Goal: Task Accomplishment & Management: Manage account settings

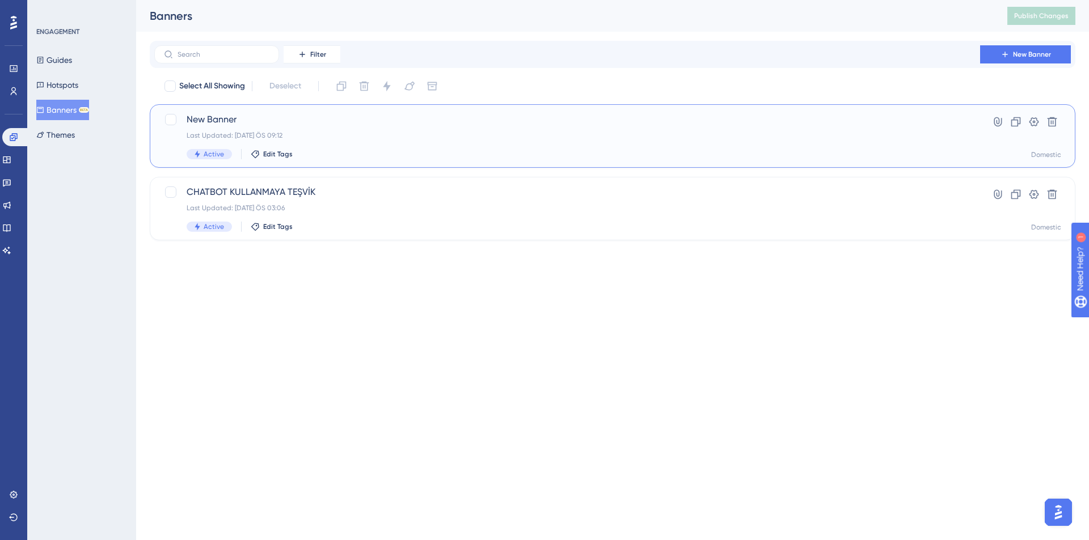
click at [357, 129] on div "New Banner Last Updated: 13 Eki 2025 ÖS 09:12 Active Edit Tags" at bounding box center [567, 136] width 761 height 46
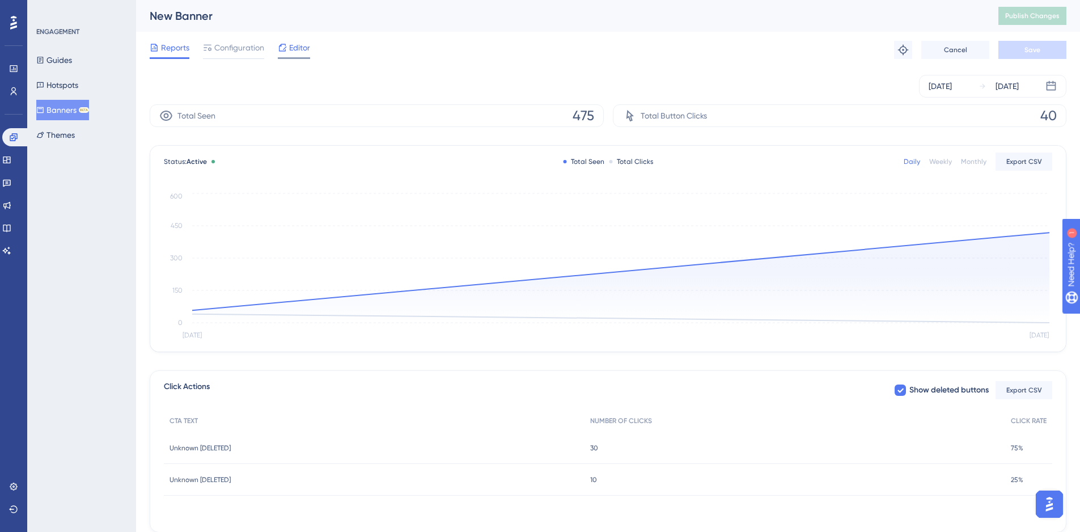
drag, startPoint x: 316, startPoint y: 42, endPoint x: 302, endPoint y: 45, distance: 14.0
click at [302, 45] on div "Reports Configuration Editor Troubleshoot Cancel Save" at bounding box center [608, 50] width 917 height 36
click at [302, 45] on span "Editor" at bounding box center [299, 48] width 21 height 14
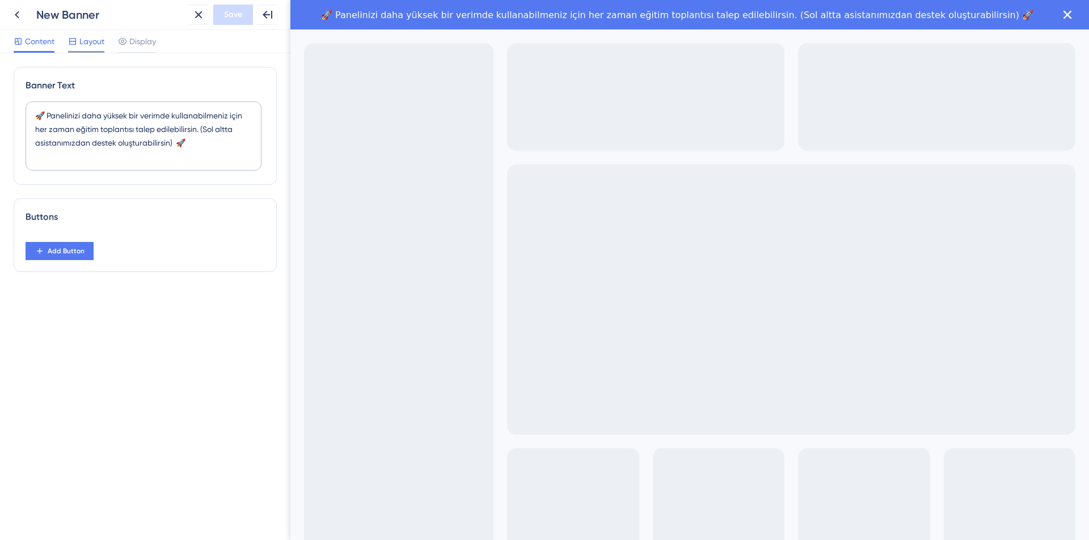
click at [87, 40] on span "Layout" at bounding box center [91, 42] width 25 height 14
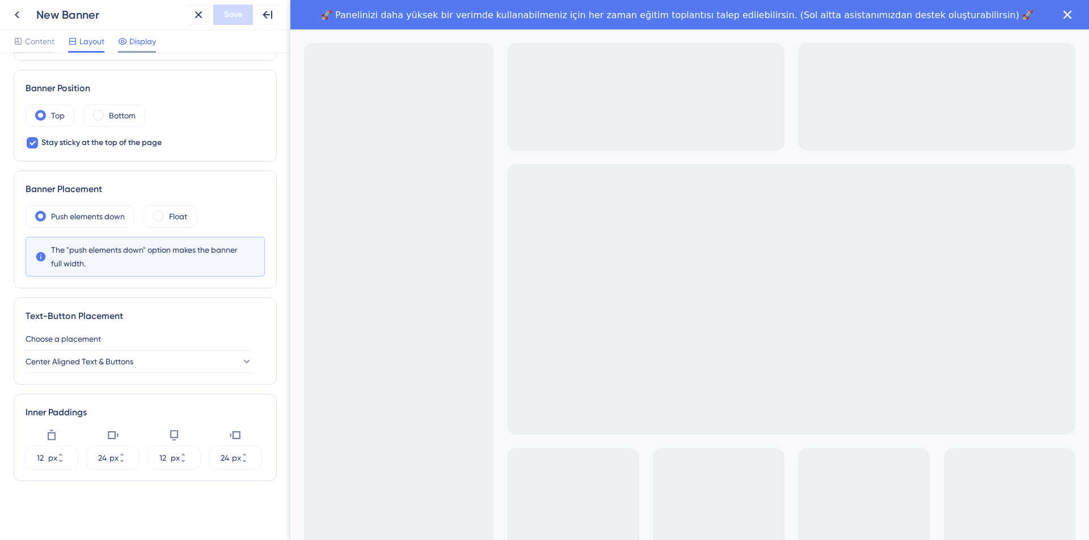
click at [153, 42] on span "Display" at bounding box center [142, 42] width 27 height 14
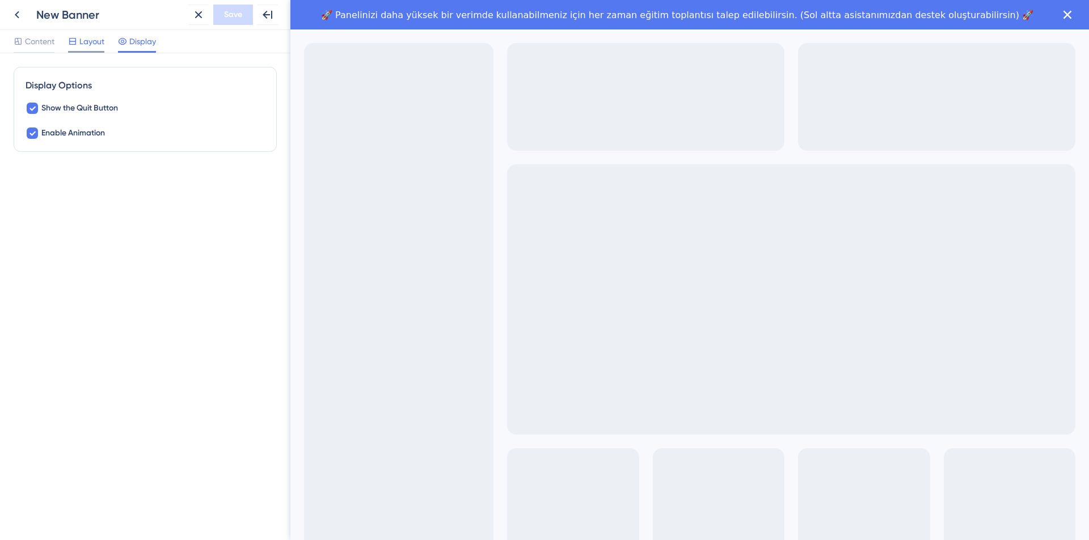
click at [87, 44] on span "Layout" at bounding box center [91, 42] width 25 height 14
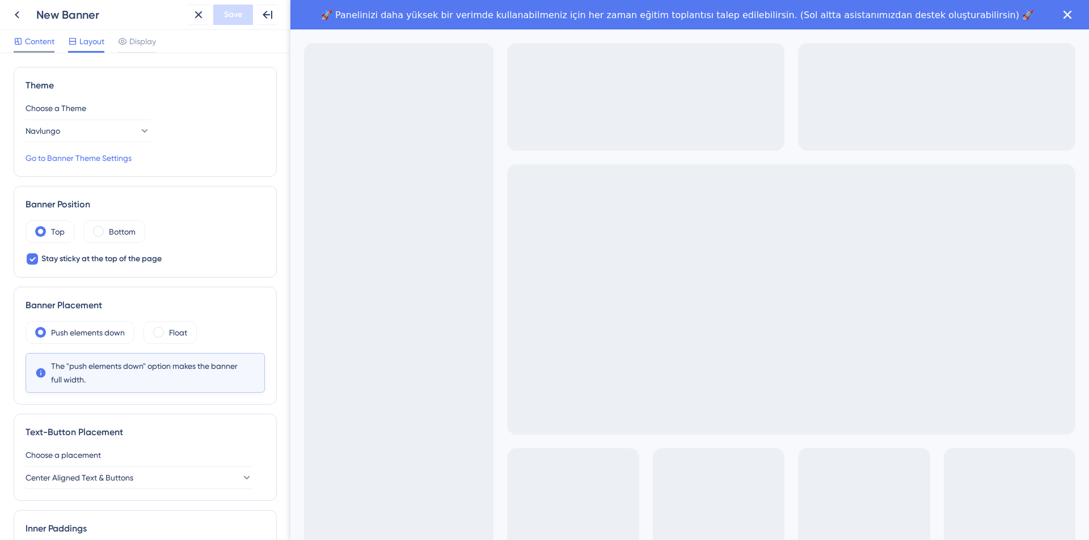
click at [49, 42] on span "Content" at bounding box center [39, 42] width 29 height 14
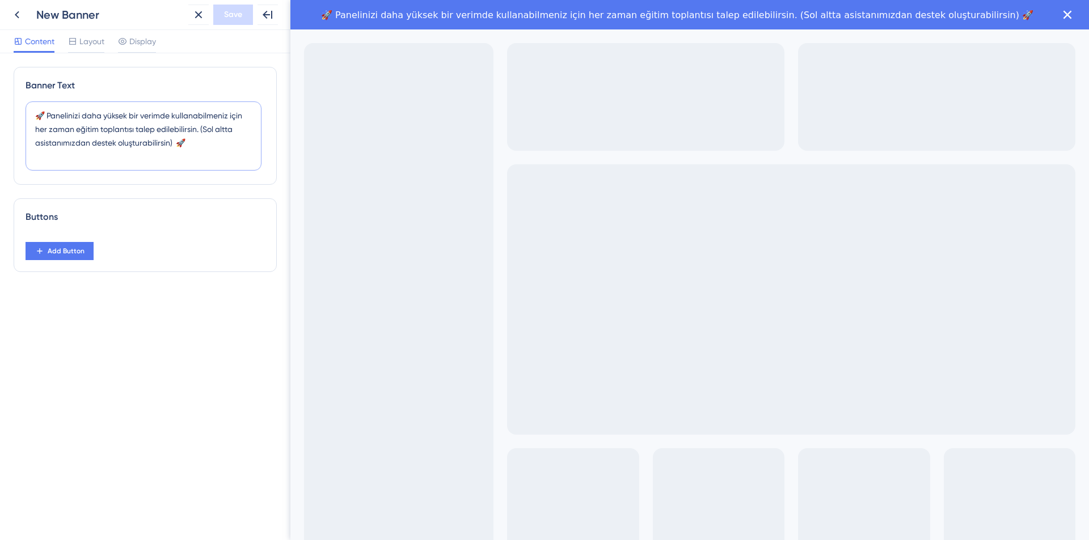
click at [195, 144] on textarea "🚀 Panelinizi daha yüksek bir verimde kullanabilmeniz için her zaman eğitim topl…" at bounding box center [144, 135] width 236 height 69
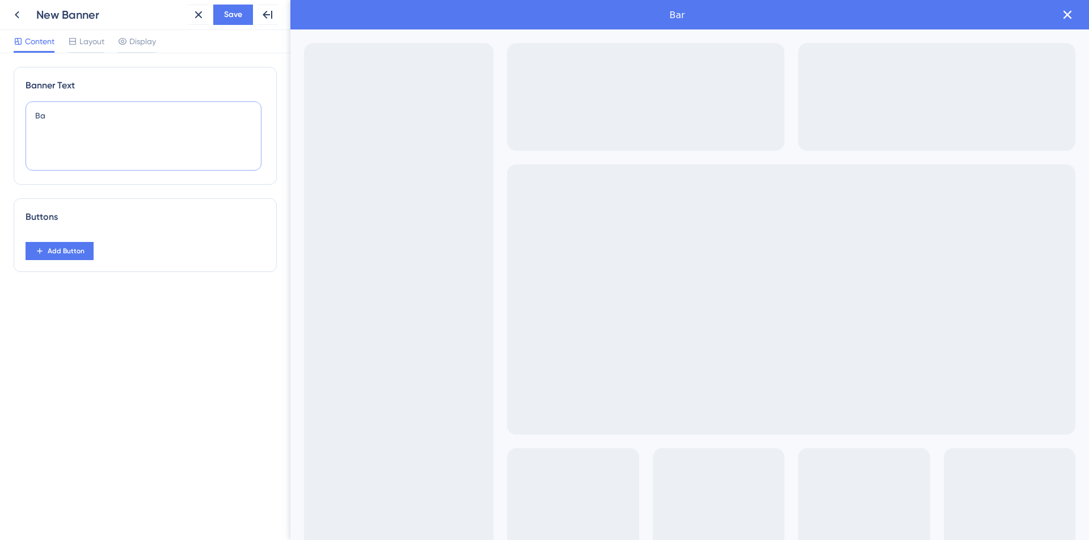
type textarea "B"
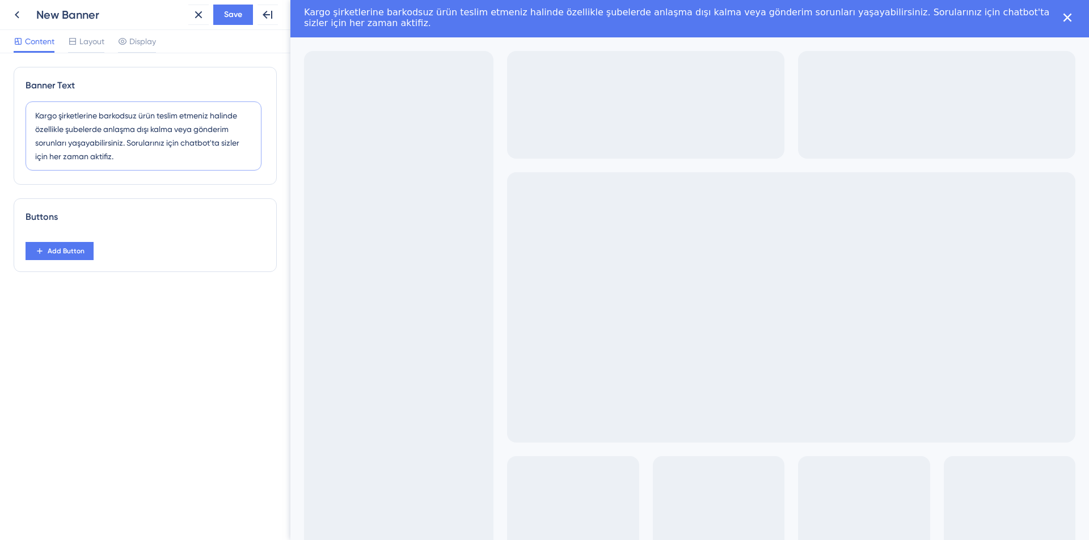
click at [141, 152] on textarea "Kargo şirketlerine barkodsuz ürün teslim etmeniz halinde özellikle şubelerde an…" at bounding box center [144, 135] width 236 height 69
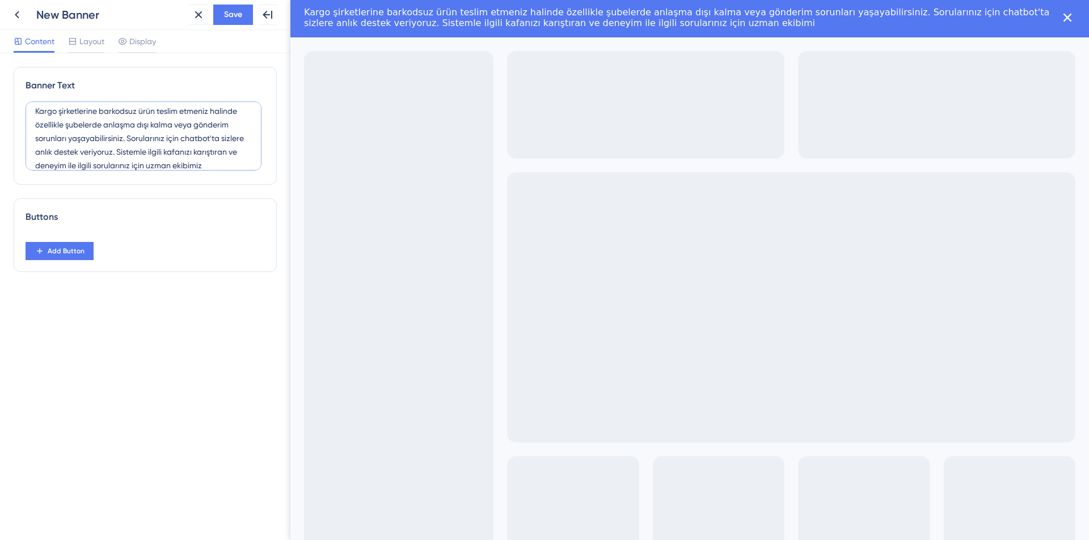
scroll to position [18, 0]
click at [238, 12] on span "Save" at bounding box center [233, 15] width 18 height 14
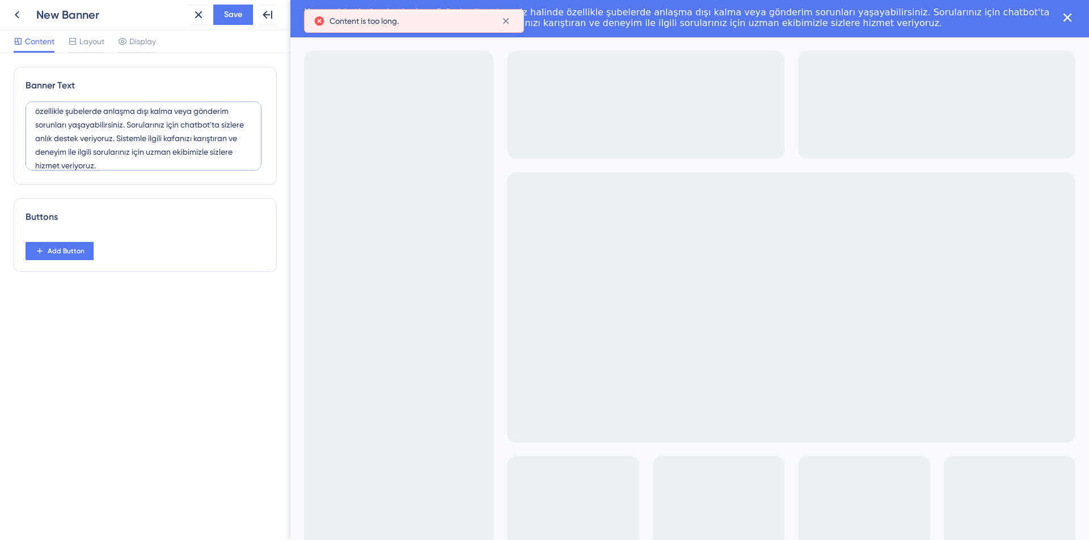
drag, startPoint x: 198, startPoint y: 167, endPoint x: 140, endPoint y: 138, distance: 64.9
click at [140, 138] on textarea "Kargo şirketlerine barkodsuz ürün teslim etmeniz halinde özellikle şubelerde an…" at bounding box center [144, 135] width 236 height 69
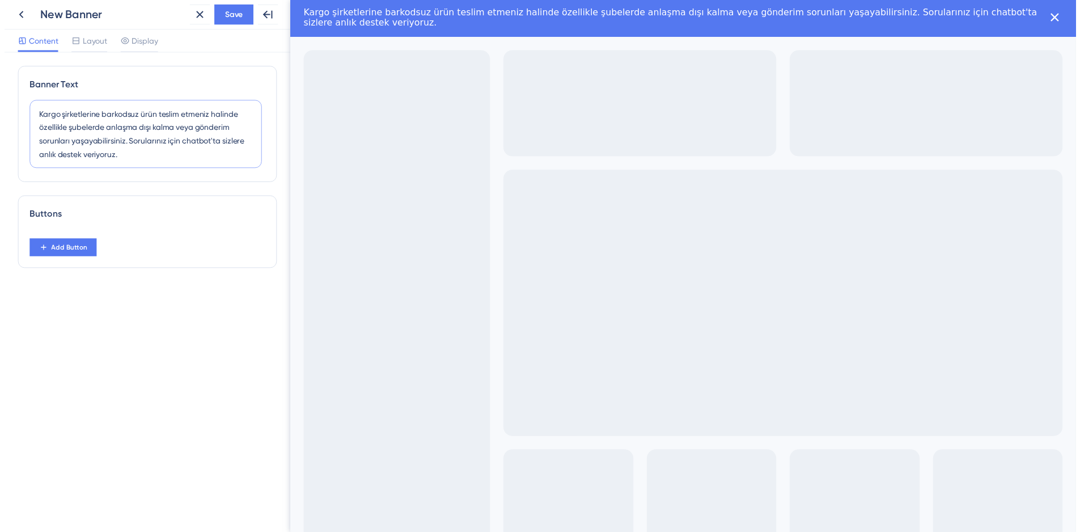
scroll to position [0, 0]
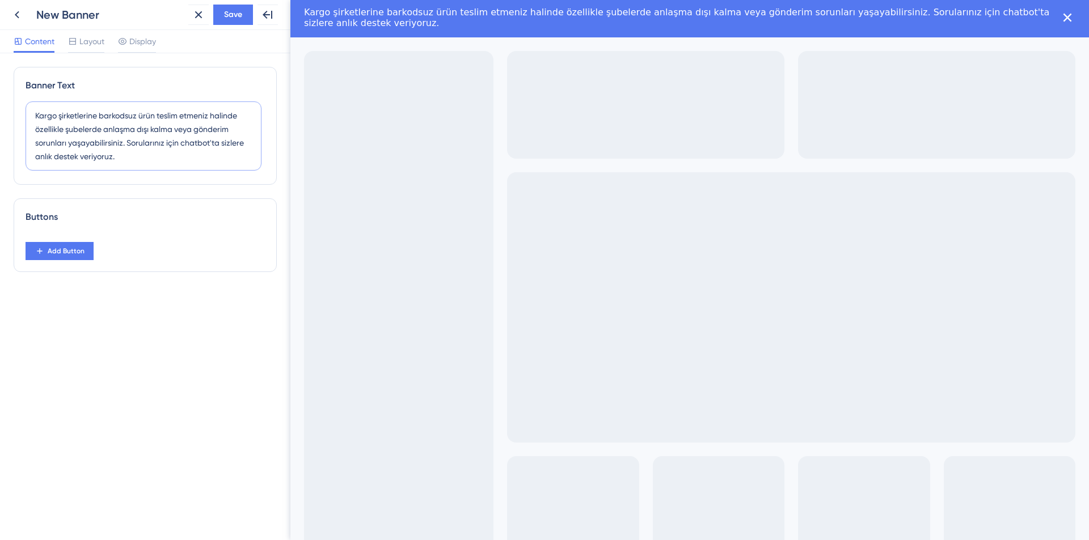
drag, startPoint x: 193, startPoint y: 129, endPoint x: 138, endPoint y: 130, distance: 54.4
click at [138, 130] on textarea "Kargo şirketlerine barkodsuz ürün teslim etmeniz halinde özellikle şubelerde an…" at bounding box center [144, 135] width 236 height 69
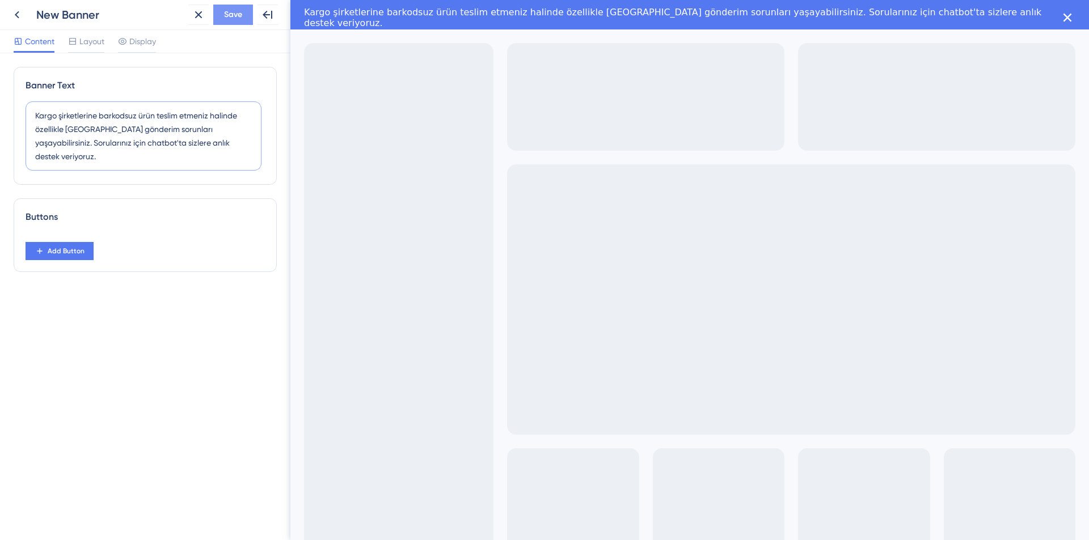
type textarea "Kargo şirketlerine barkodsuz ürün teslim etmeniz halinde özellikle şubelerde gö…"
click at [231, 14] on span "Save" at bounding box center [233, 15] width 18 height 14
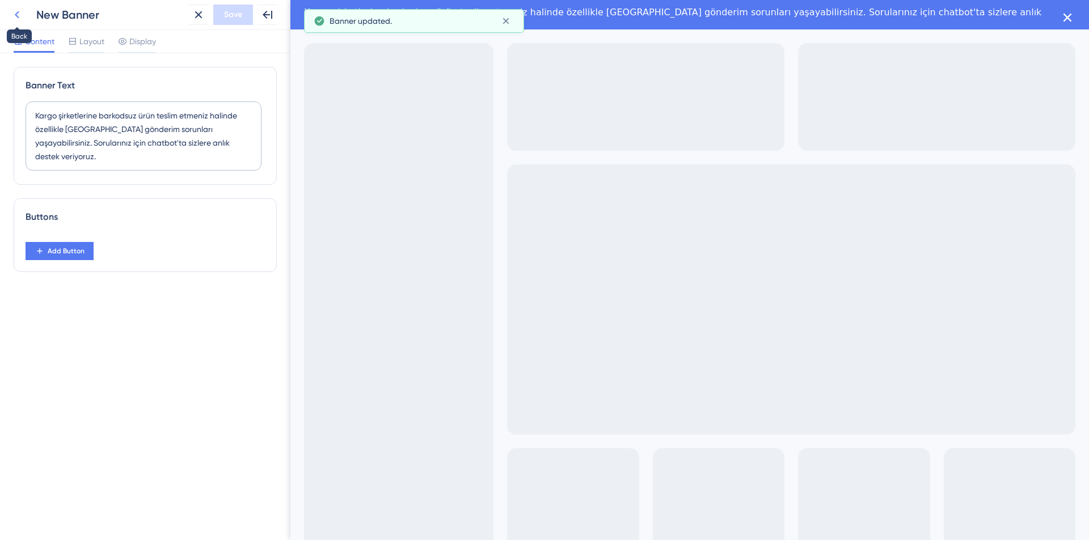
click at [11, 15] on icon at bounding box center [17, 15] width 14 height 14
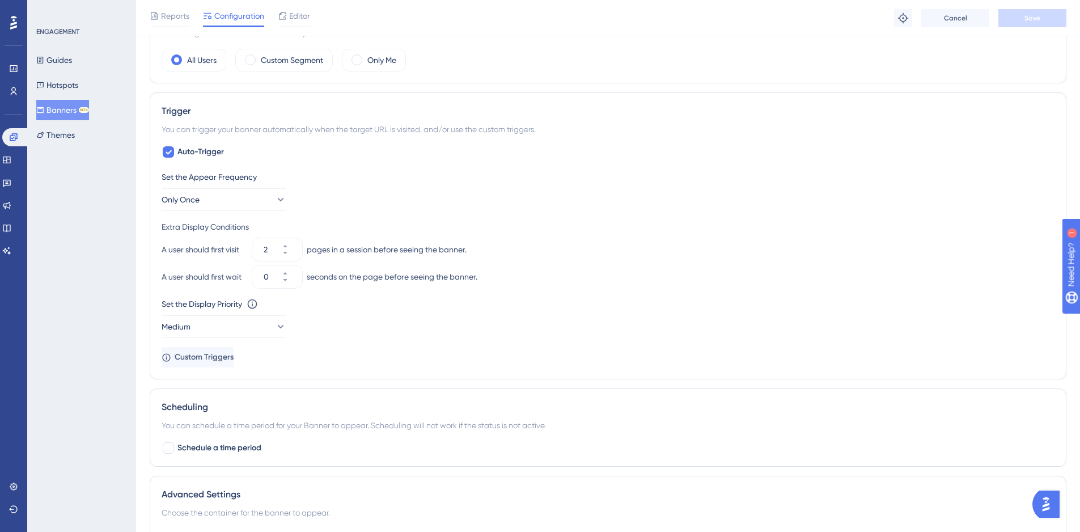
scroll to position [391, 0]
click at [297, 257] on button "2" at bounding box center [292, 255] width 20 height 11
click at [297, 257] on button "1" at bounding box center [292, 255] width 20 height 11
type input "0"
click at [1040, 20] on span "Save" at bounding box center [1033, 18] width 16 height 9
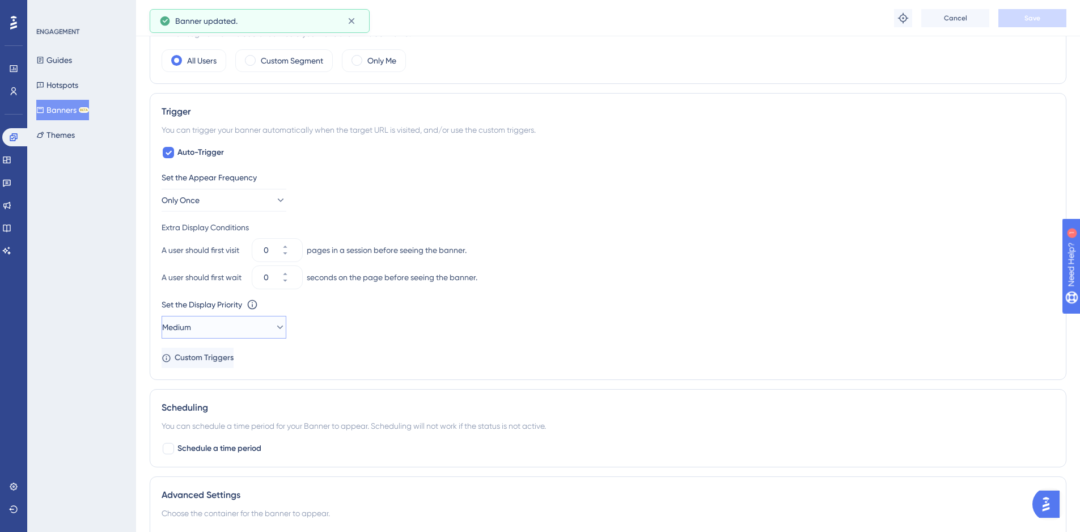
click at [243, 336] on button "Medium" at bounding box center [224, 327] width 125 height 23
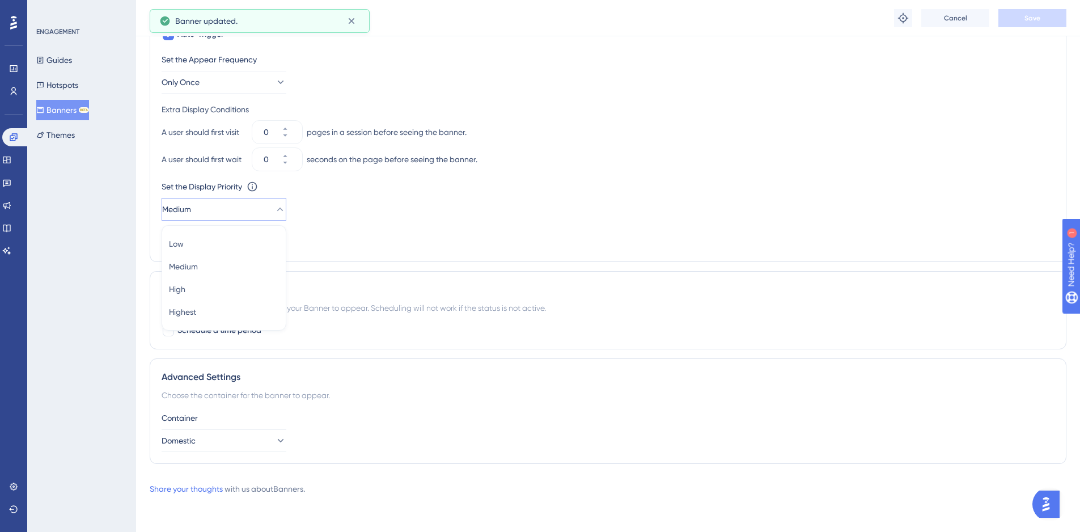
click at [451, 275] on div "Scheduling You can schedule a time period for your Banner to appear. Scheduling…" at bounding box center [608, 310] width 917 height 78
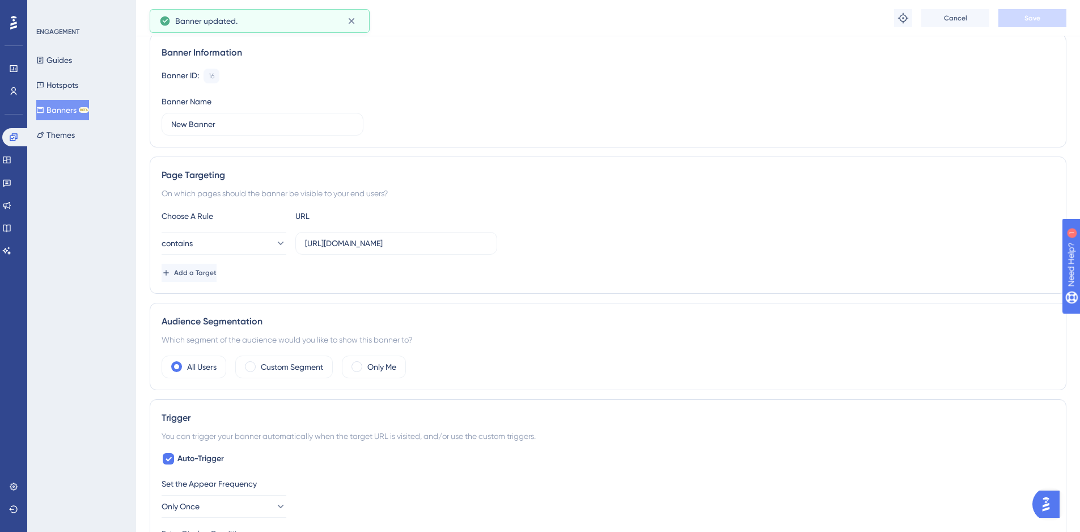
scroll to position [0, 0]
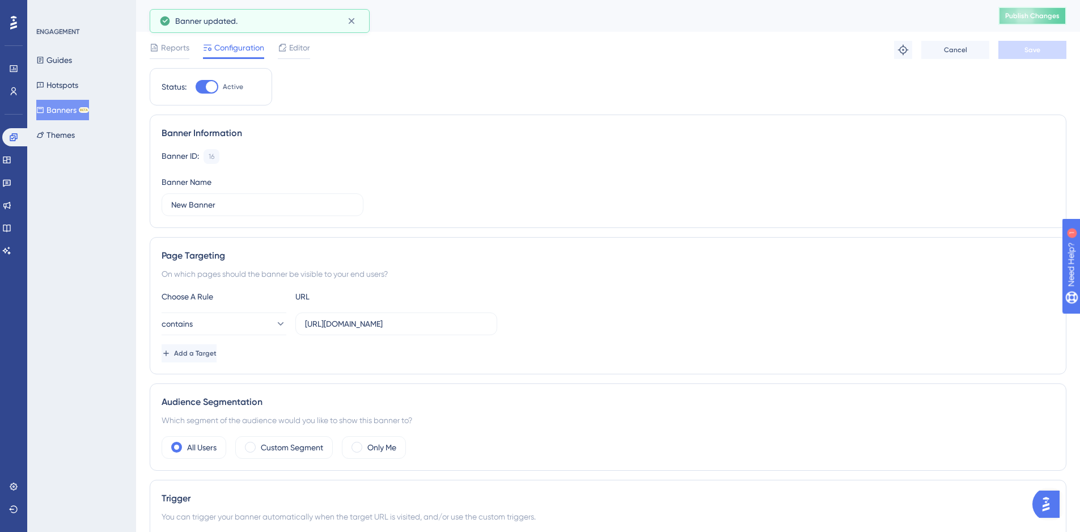
click at [1031, 15] on button "Publish Changes" at bounding box center [1032, 16] width 68 height 18
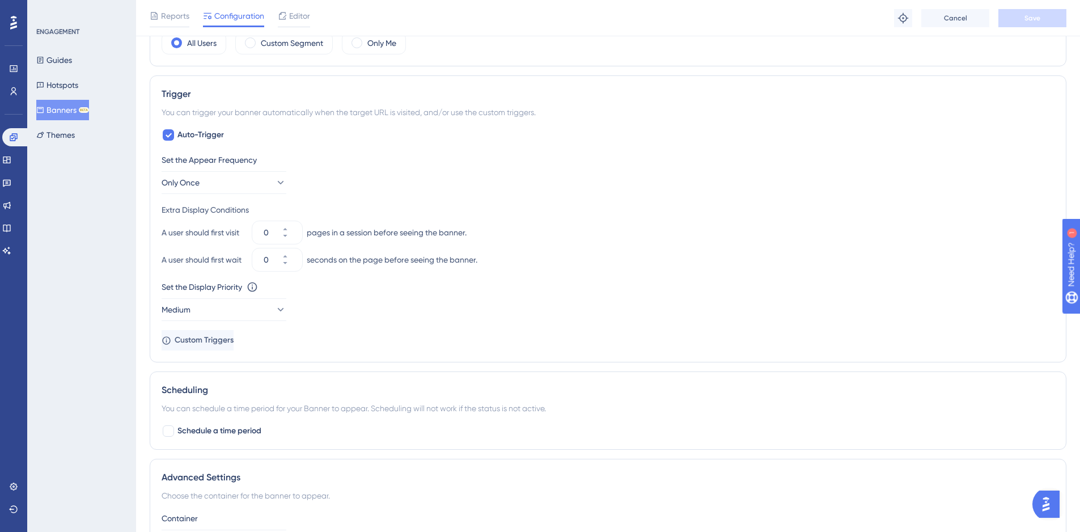
scroll to position [509, 0]
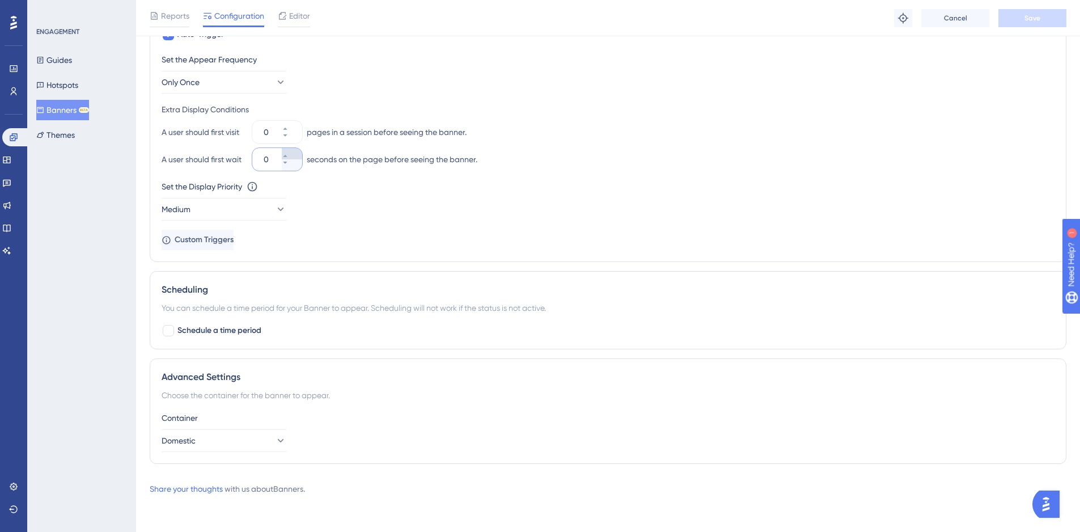
click at [289, 153] on icon at bounding box center [285, 156] width 7 height 7
type input "2"
click at [1031, 9] on button "Save" at bounding box center [1032, 18] width 68 height 18
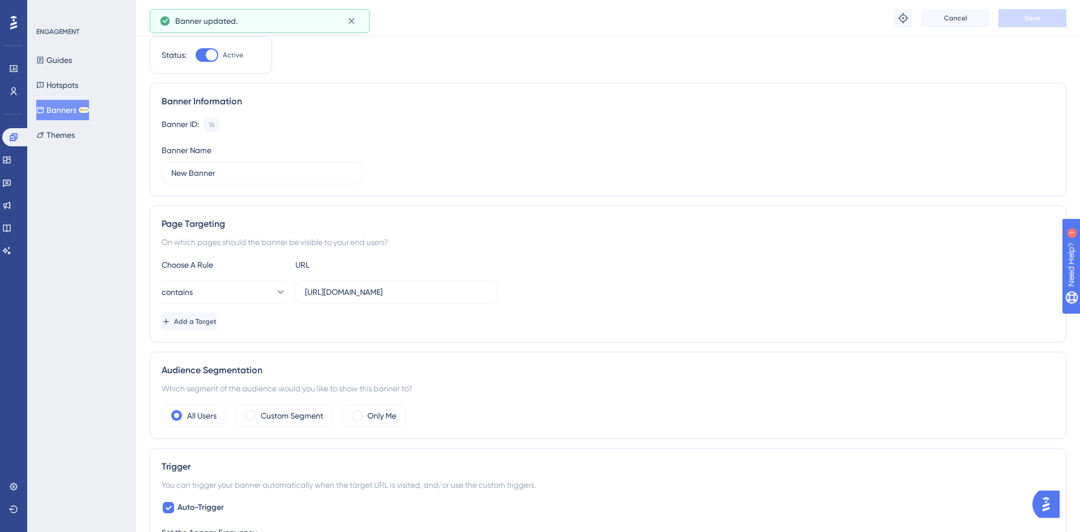
scroll to position [0, 0]
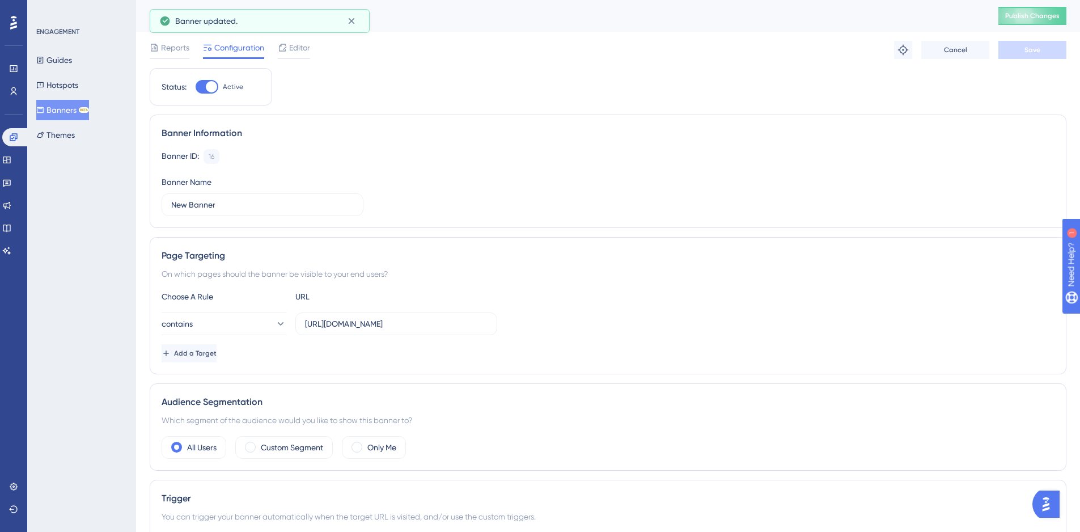
click at [1039, 25] on div "New Banner Publish Changes" at bounding box center [608, 16] width 944 height 32
click at [1028, 15] on span "Publish Changes" at bounding box center [1032, 15] width 54 height 9
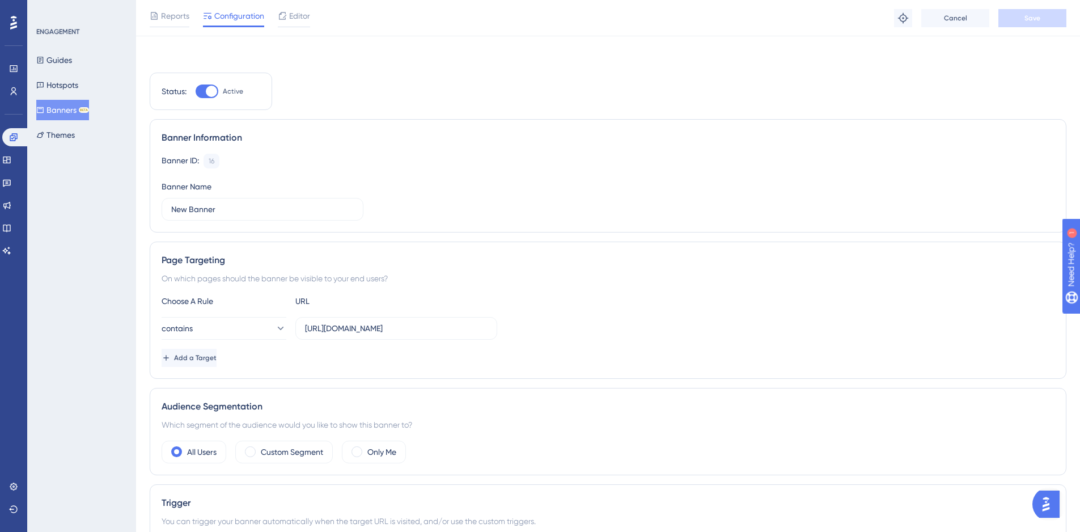
scroll to position [407, 0]
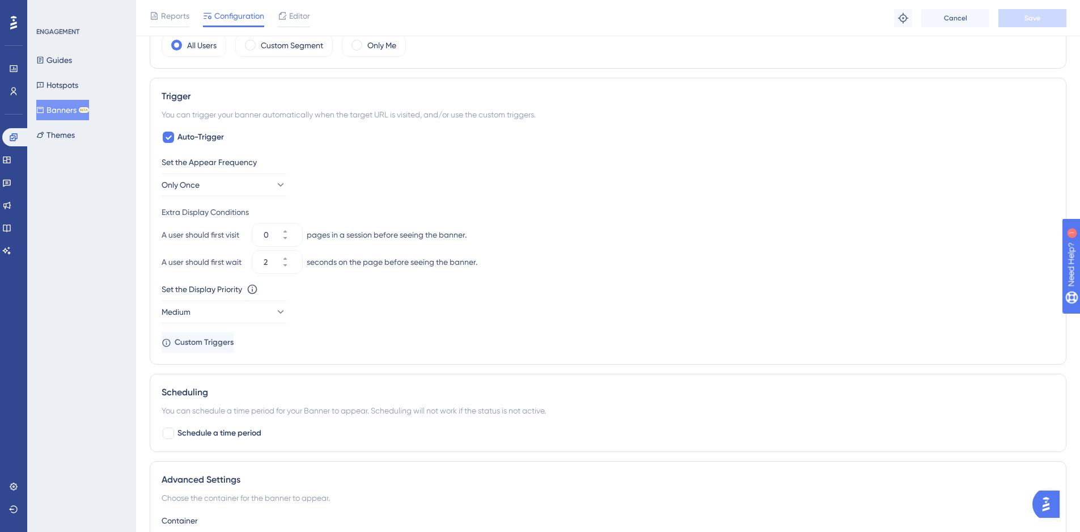
click at [61, 101] on button "Banners BETA" at bounding box center [62, 110] width 53 height 20
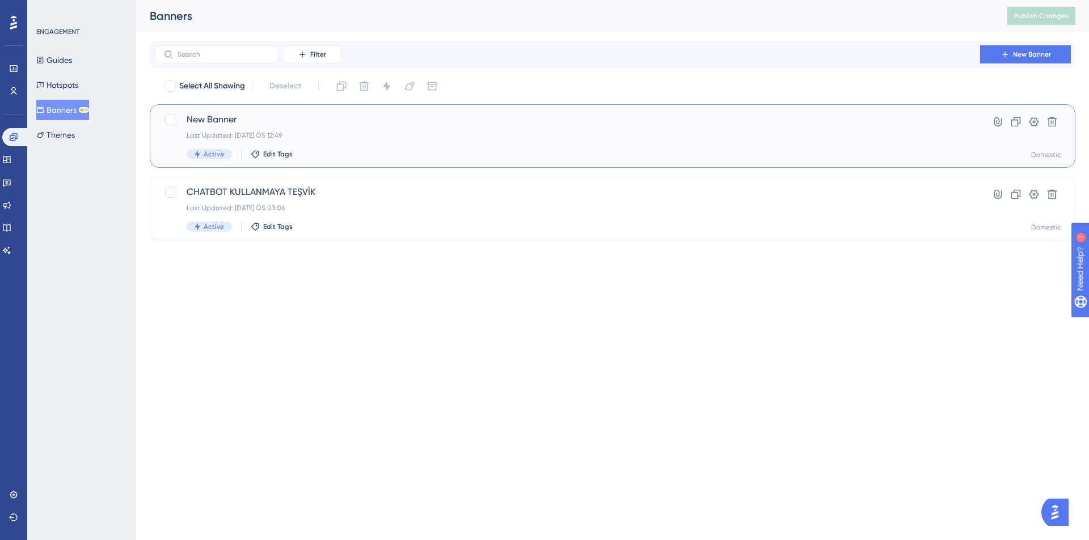
click at [342, 126] on div "New Banner Last Updated: 14 Eki 2025 ÖS 12:49 Active Edit Tags" at bounding box center [567, 136] width 761 height 46
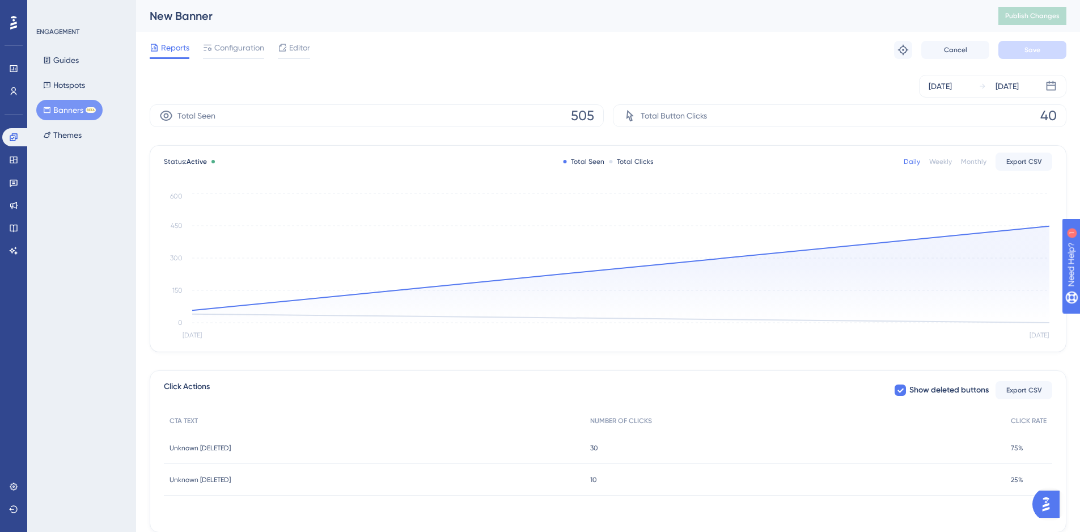
click at [73, 104] on button "Banners BETA" at bounding box center [69, 110] width 66 height 20
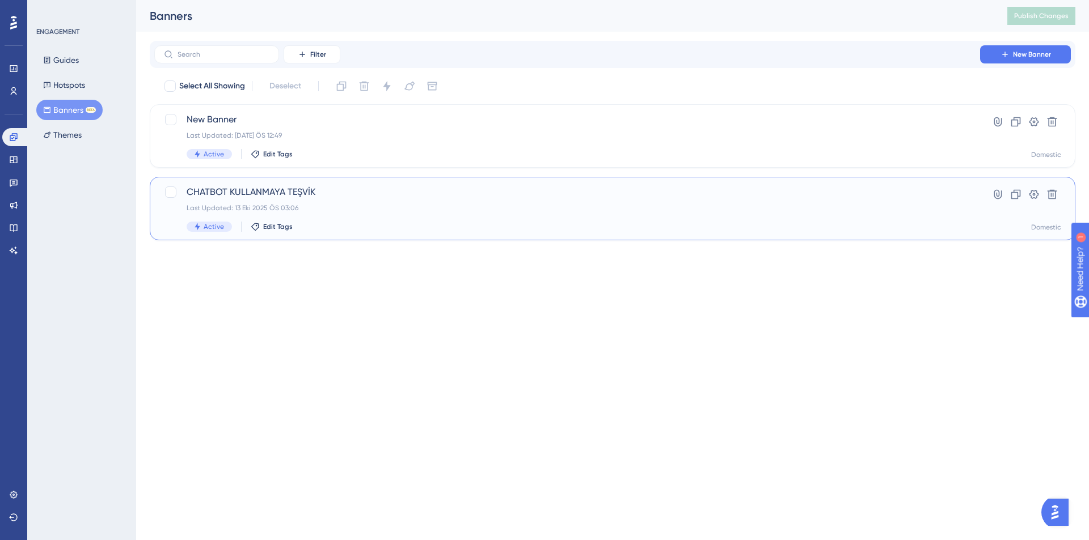
click at [464, 217] on div "CHATBOT KULLANMAYA TEŞVİK Last Updated: [DATE] ÖS 03:06 Active Edit Tags" at bounding box center [567, 208] width 761 height 46
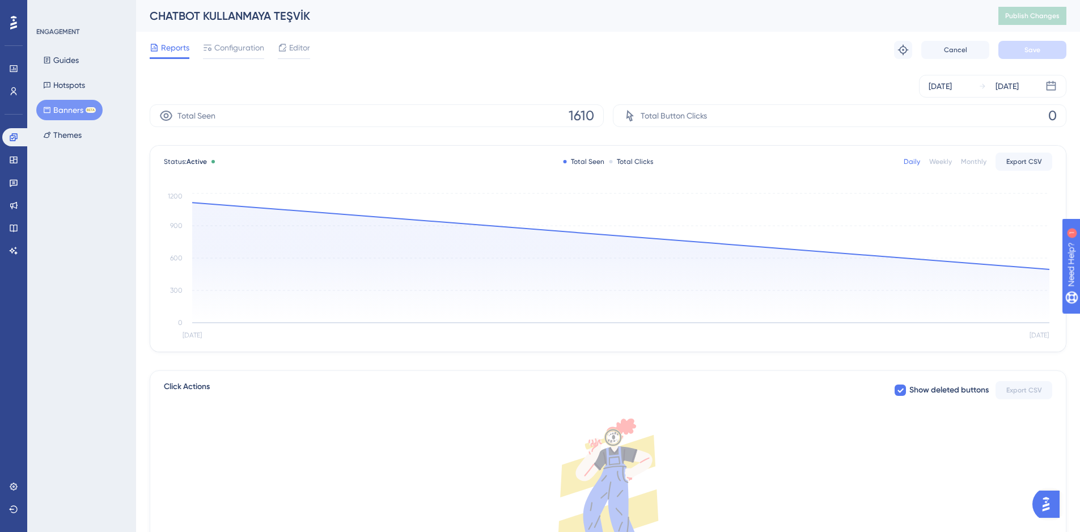
click at [69, 105] on button "Banners BETA" at bounding box center [69, 110] width 66 height 20
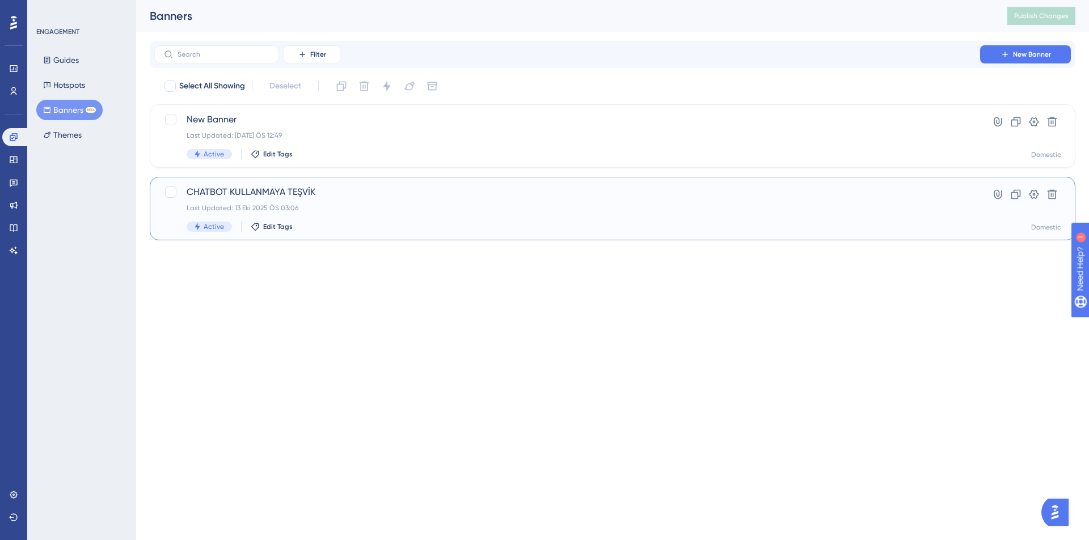
click at [653, 186] on span "CHATBOT KULLANMAYA TEŞVİK" at bounding box center [567, 192] width 761 height 14
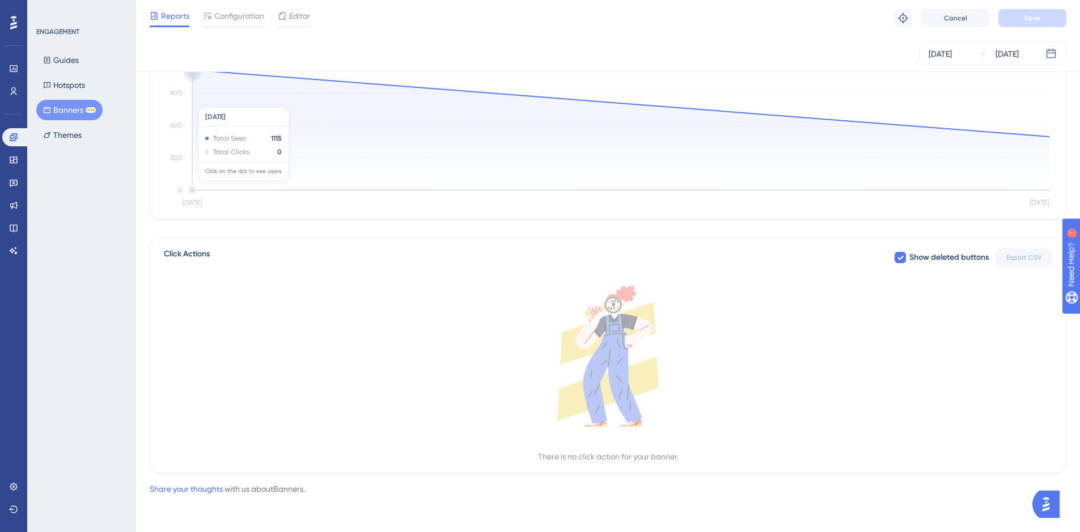
scroll to position [0, 9]
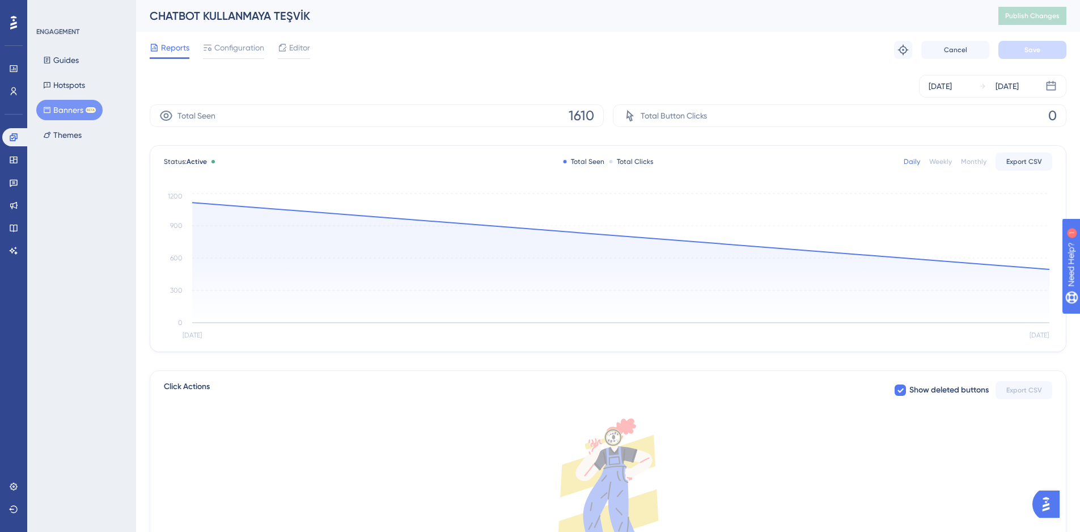
click at [64, 115] on button "Banners BETA" at bounding box center [69, 110] width 66 height 20
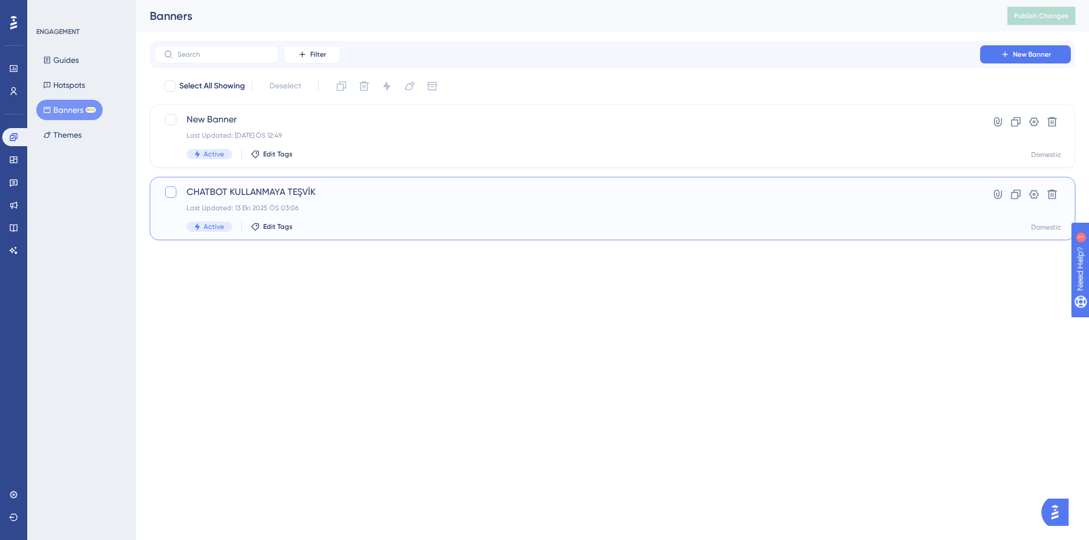
click at [172, 188] on div at bounding box center [170, 192] width 11 height 11
checkbox input "true"
click at [384, 85] on icon at bounding box center [386, 86] width 11 height 11
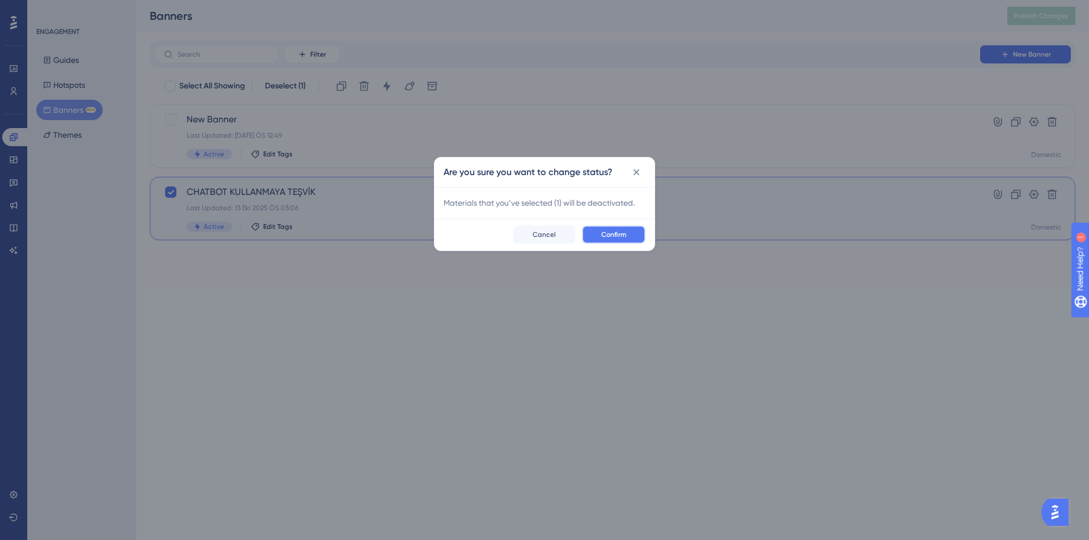
click at [611, 230] on span "Confirm" at bounding box center [613, 234] width 25 height 9
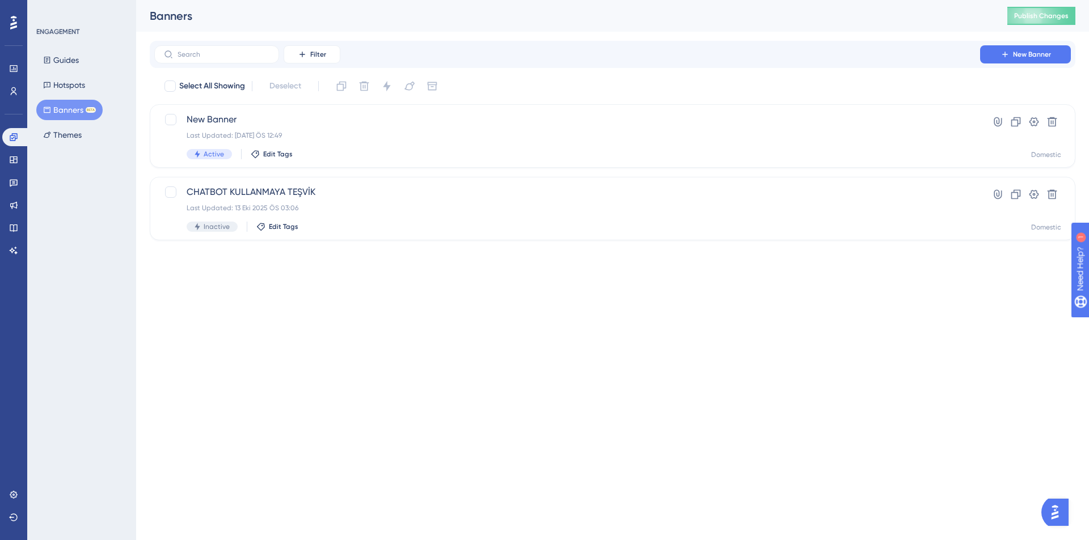
click at [67, 109] on button "Banners BETA" at bounding box center [69, 110] width 66 height 20
click at [1030, 15] on span "Publish Changes" at bounding box center [1041, 15] width 54 height 9
click at [1003, 48] on button "New Banner" at bounding box center [1025, 54] width 91 height 18
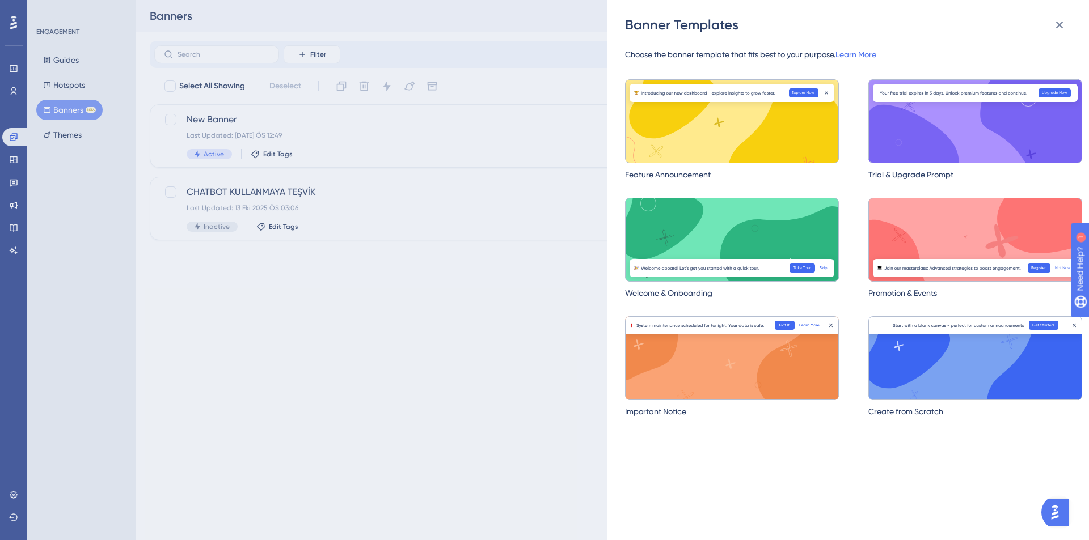
click at [538, 324] on div "Banner Templates Choose the banner template that fits best to your purpose. Lea…" at bounding box center [544, 270] width 1089 height 540
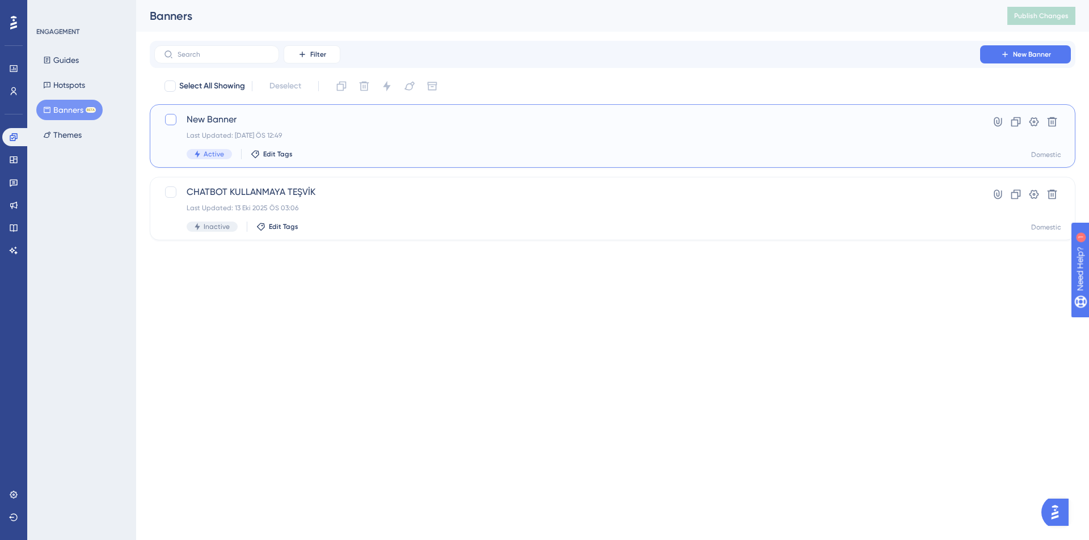
click at [171, 118] on div at bounding box center [170, 119] width 11 height 11
checkbox input "true"
click at [389, 79] on button at bounding box center [387, 86] width 18 height 18
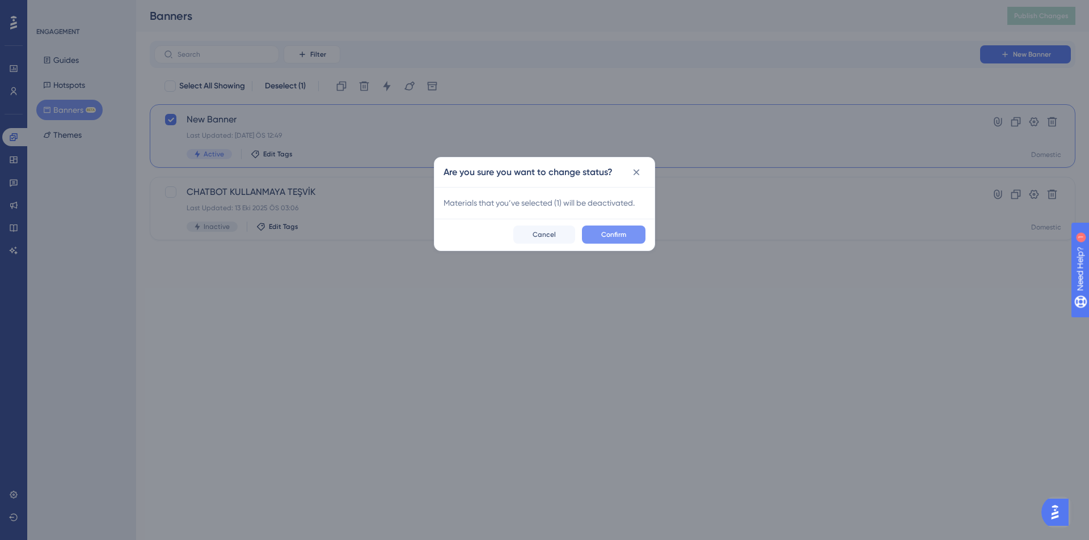
click at [630, 243] on button "Confirm" at bounding box center [614, 235] width 64 height 18
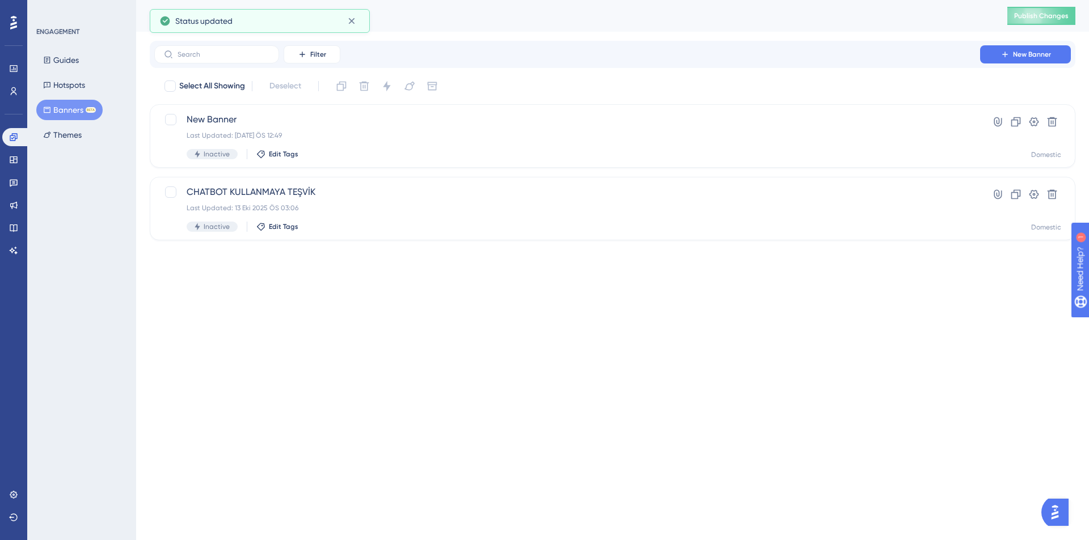
click at [72, 107] on button "Banners BETA" at bounding box center [69, 110] width 66 height 20
click at [1051, 21] on button "Publish Changes" at bounding box center [1041, 16] width 68 height 18
click at [1023, 62] on button "New Banner" at bounding box center [1025, 54] width 91 height 18
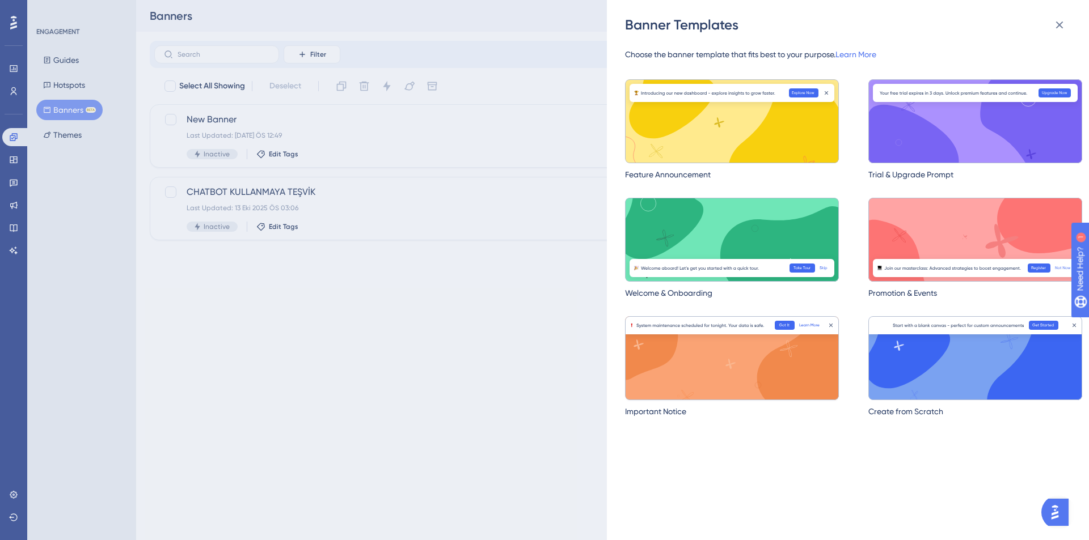
click at [780, 383] on img at bounding box center [732, 358] width 214 height 84
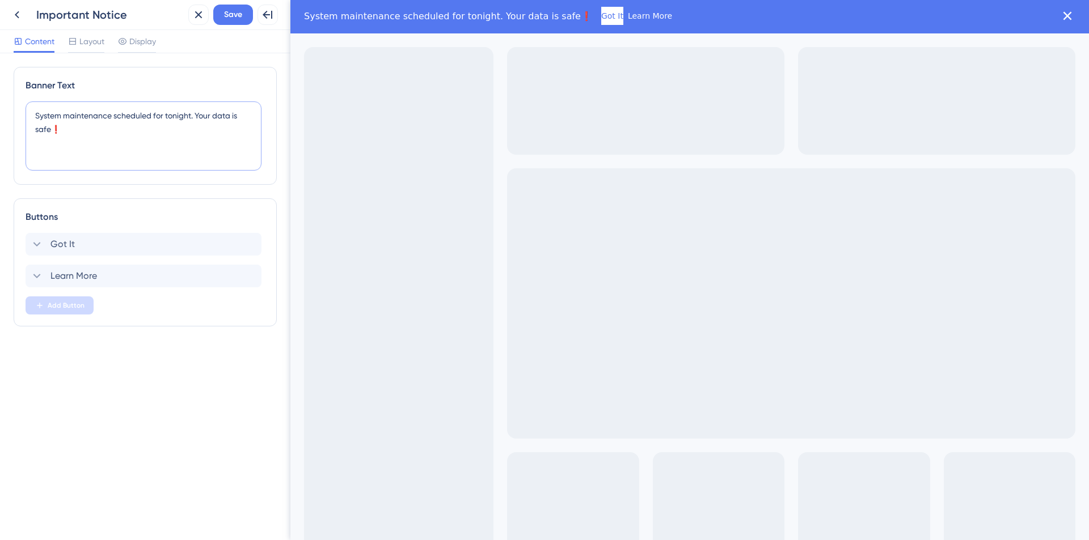
click at [58, 136] on textarea "System maintenance scheduled for tonight. Your data is safe❗️" at bounding box center [144, 135] width 236 height 69
click at [13, 10] on icon at bounding box center [17, 15] width 14 height 14
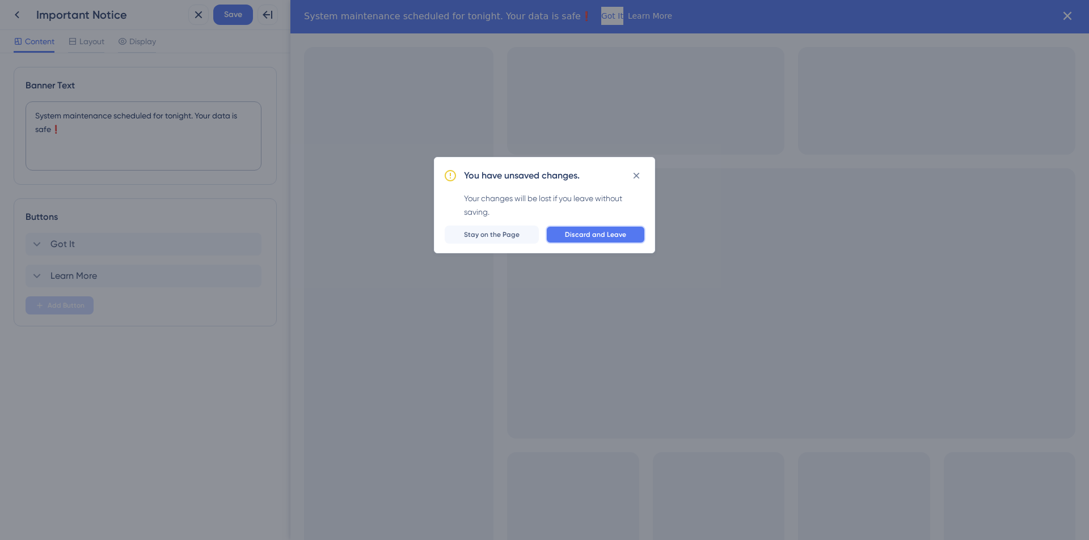
click at [607, 242] on button "Discard and Leave" at bounding box center [595, 235] width 100 height 18
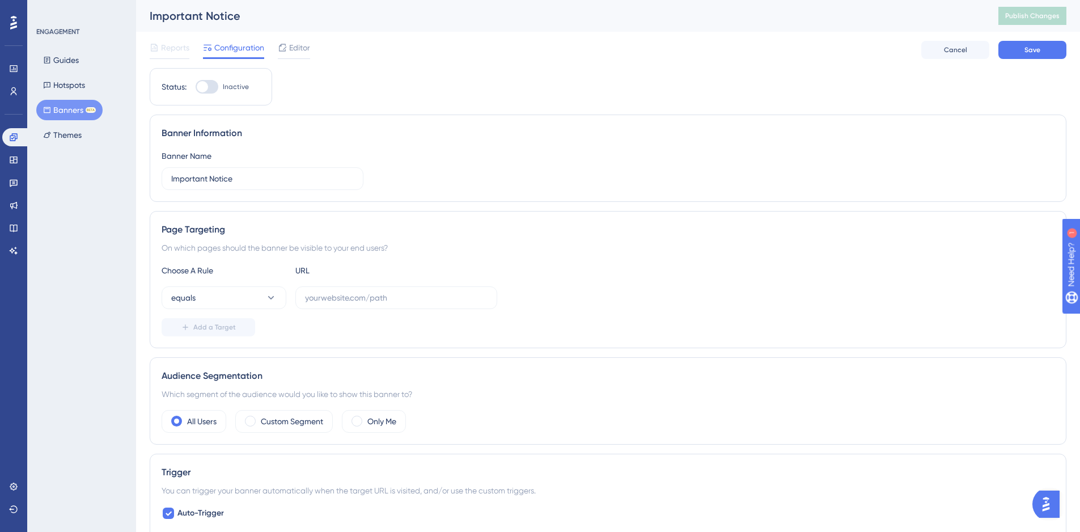
click at [71, 108] on button "Banners BETA" at bounding box center [69, 110] width 66 height 20
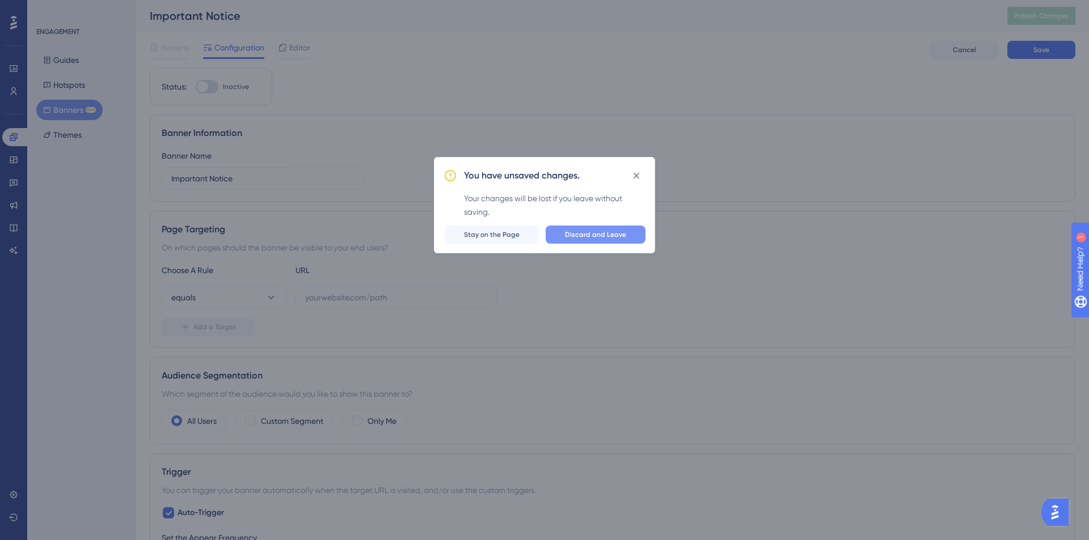
click at [613, 240] on button "Discard and Leave" at bounding box center [595, 235] width 100 height 18
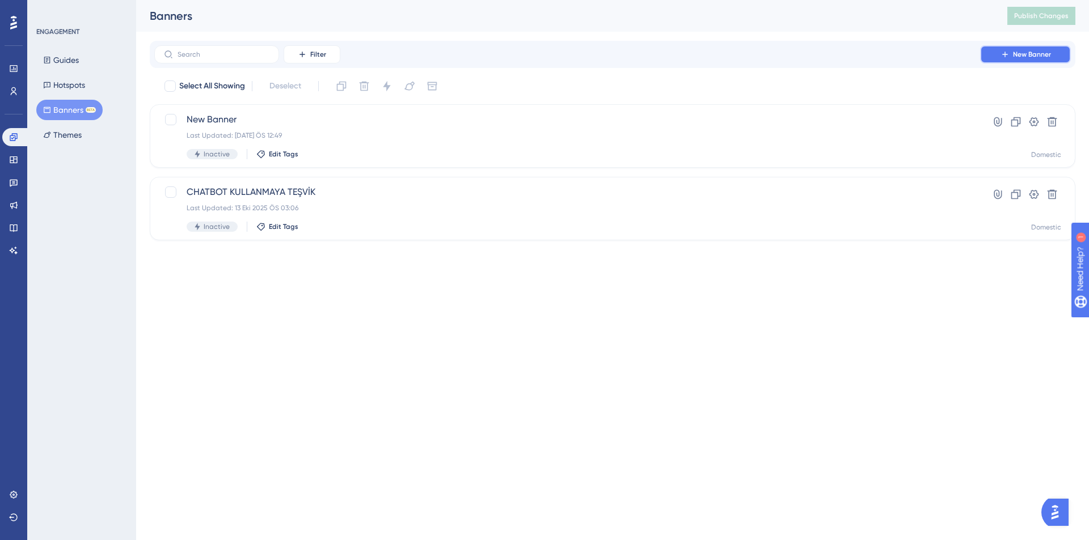
click at [1045, 50] on span "New Banner" at bounding box center [1032, 54] width 38 height 9
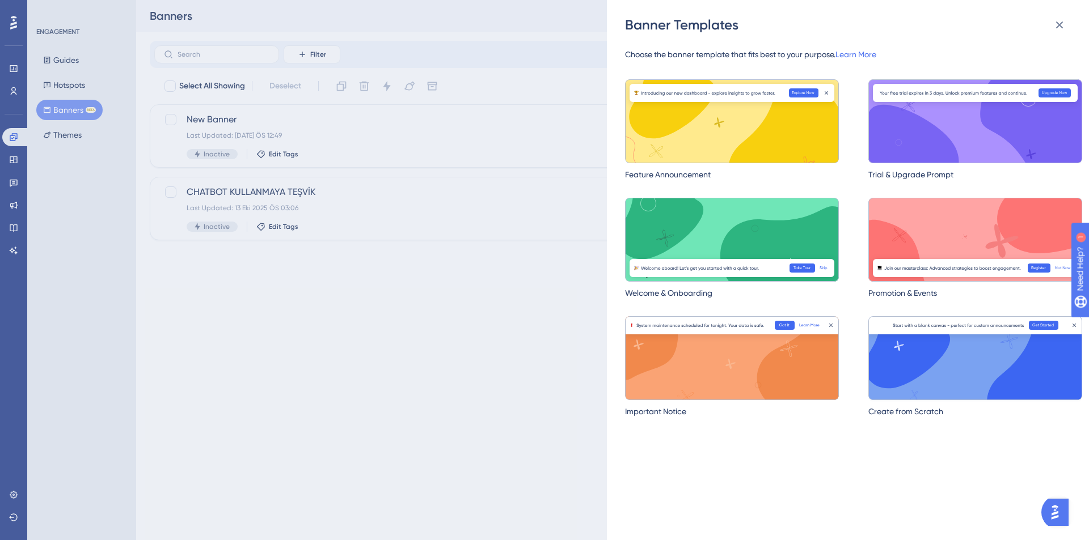
click at [1007, 372] on img at bounding box center [975, 358] width 214 height 84
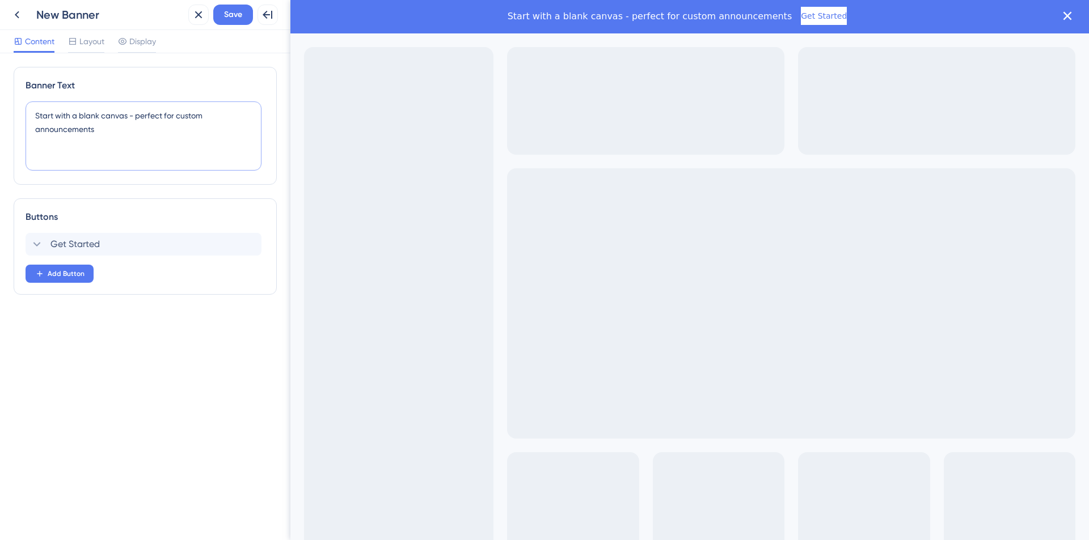
click at [136, 122] on textarea "Start with a blank canvas - perfect for custom announcements" at bounding box center [144, 135] width 236 height 69
type textarea "N"
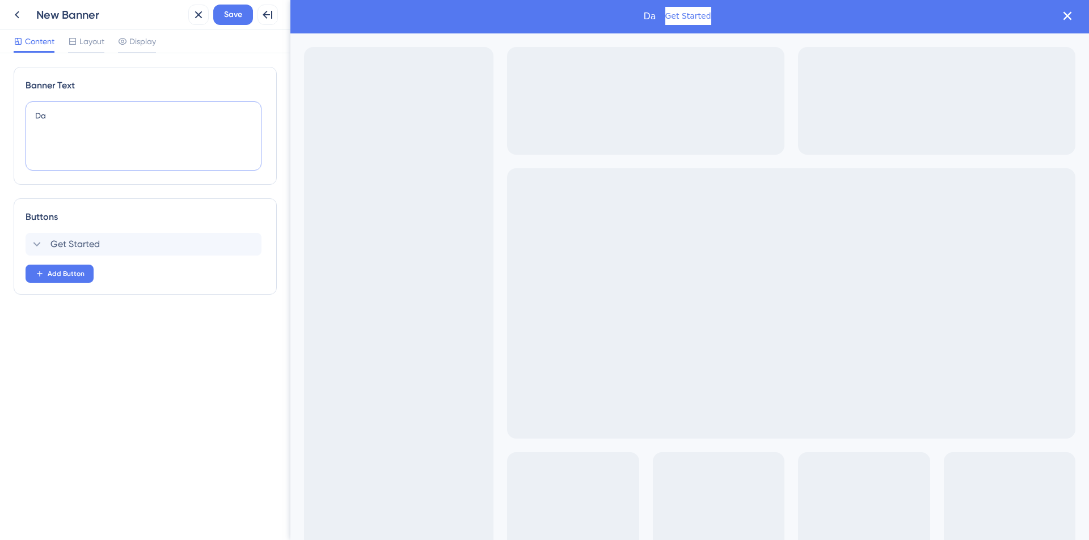
type textarea "D"
type textarea "O"
type textarea "B"
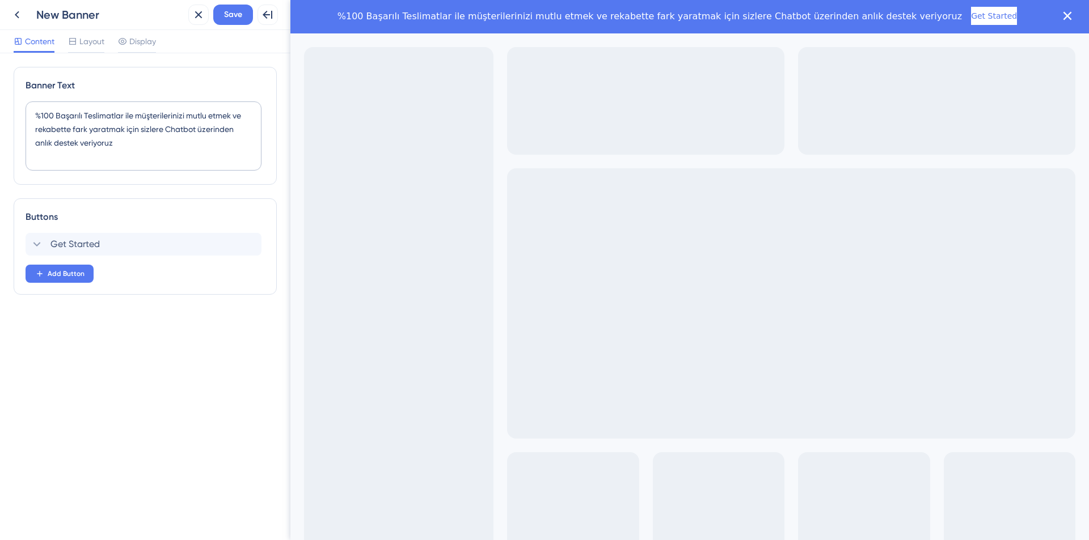
click at [743, 15] on span "%100 Başarılı Teslimatlar ile müşterilerinizi mutlu etmek ve rekabette fark yar…" at bounding box center [649, 16] width 624 height 11
click at [747, 14] on span "%100 Başarılı Teslimatlar ile müşterilerinizi mutlu etmek ve rekabette fark yar…" at bounding box center [649, 16] width 624 height 11
click at [162, 127] on textarea "%100 Başarılı Teslimatlar ile müşterilerinizi mutlu etmek ve rekabette fark yar…" at bounding box center [144, 135] width 236 height 69
type textarea "%100 Başarılı Teslimatlar ile müşterilerinizi mutlu etmek ve rekabette fark yar…"
click at [85, 251] on span "Get Started" at bounding box center [74, 245] width 49 height 14
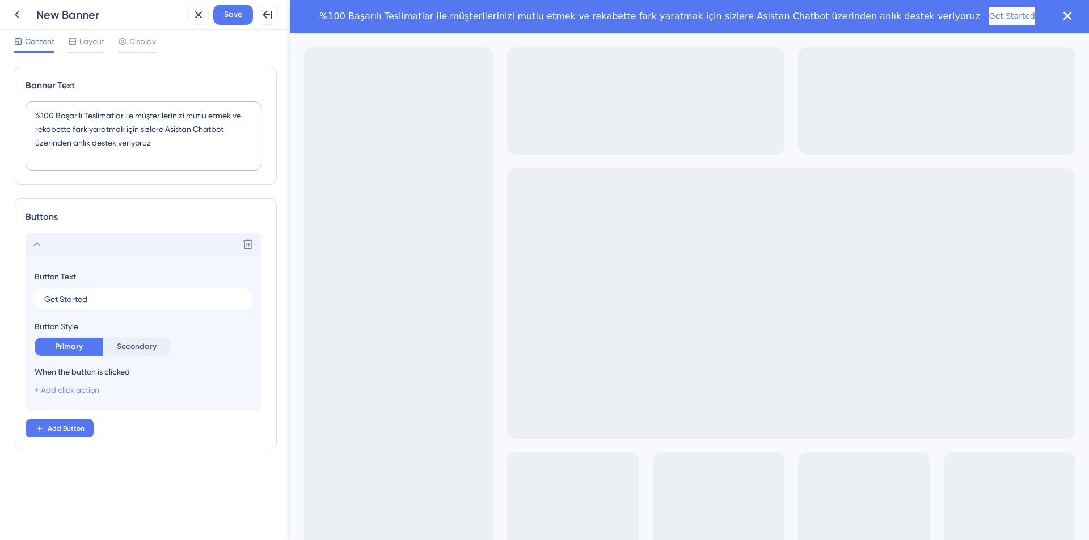
click at [91, 392] on link "+ Add click action" at bounding box center [67, 390] width 65 height 9
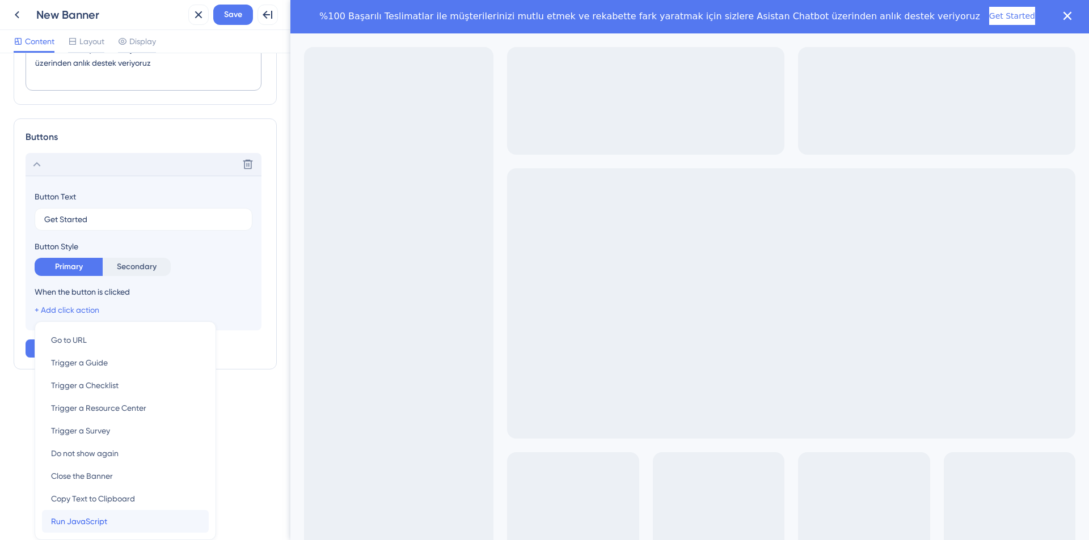
click at [132, 525] on div "Run JavaScript Run JavaScript" at bounding box center [125, 521] width 149 height 23
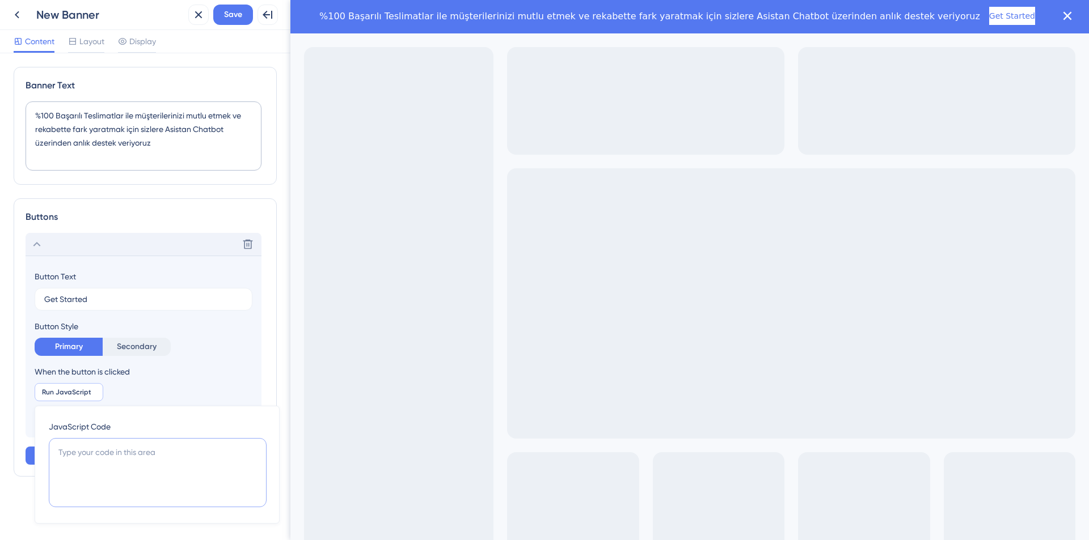
paste textarea "<script> (function initNavlungoBanner(){ const logo = document.getElementById('…"
click at [100, 456] on textarea "<script> (function initNavlungoBanner(){ const logo = document.getElementById('…" at bounding box center [158, 472] width 218 height 69
type textarea "<script> (function initNavlungoBanner(){ const logo = document.getElementById('…"
click at [237, 16] on span "Save" at bounding box center [233, 15] width 18 height 14
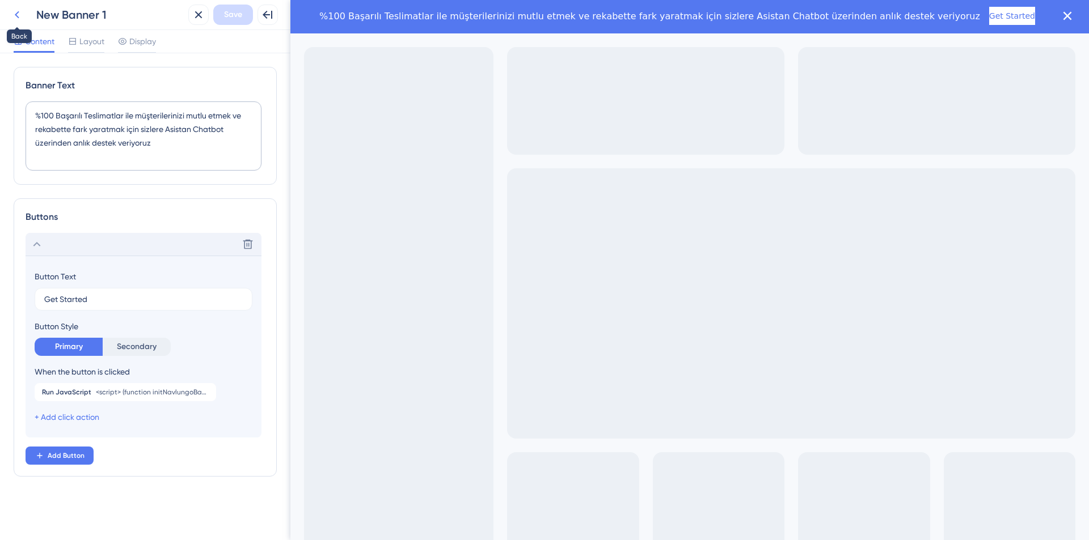
click at [21, 18] on icon at bounding box center [17, 15] width 14 height 14
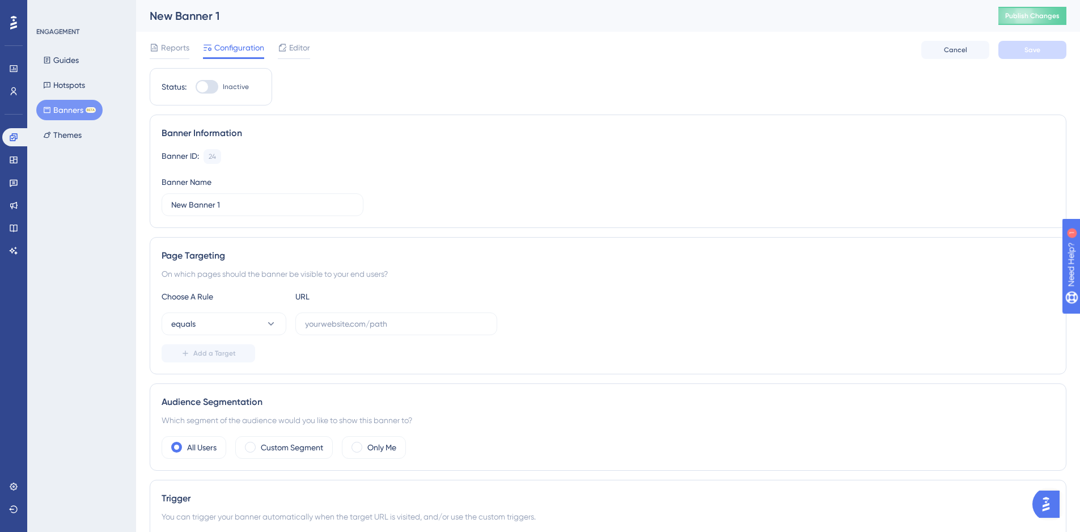
click at [213, 87] on div at bounding box center [207, 87] width 23 height 14
click at [196, 87] on input "Inactive" at bounding box center [195, 87] width 1 height 1
checkbox input "false"
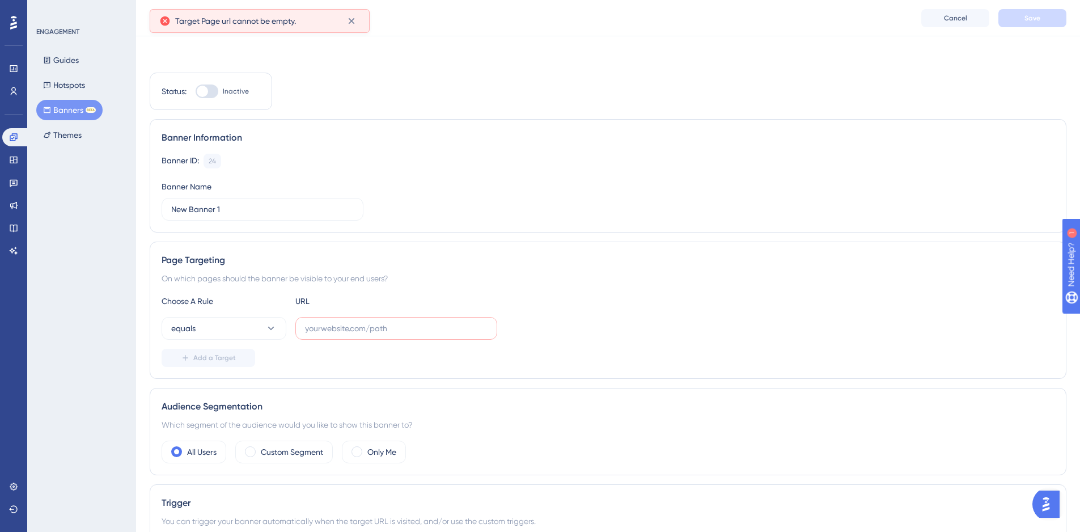
scroll to position [58, 0]
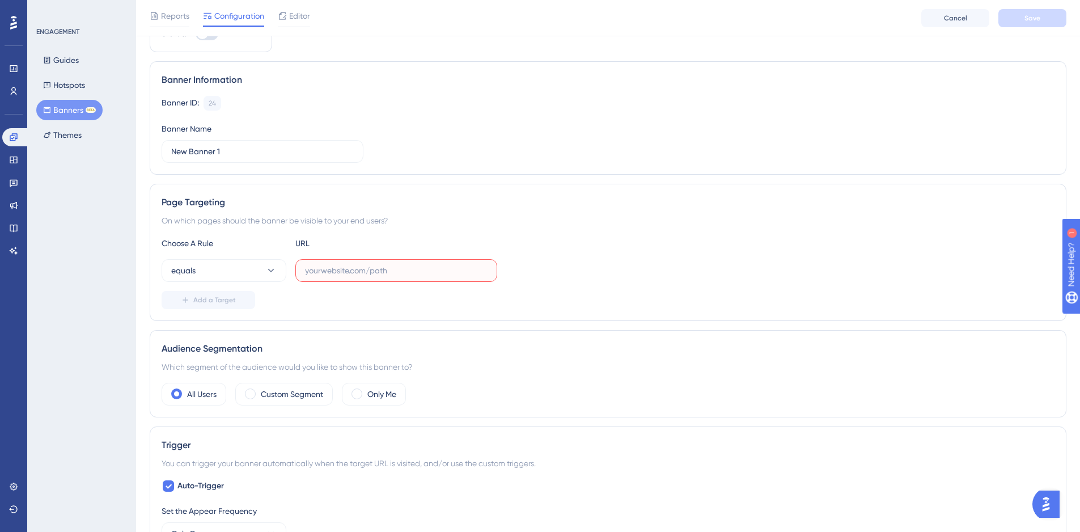
click at [382, 272] on input "text" at bounding box center [396, 270] width 183 height 12
paste input "[URL][DOMAIN_NAME]"
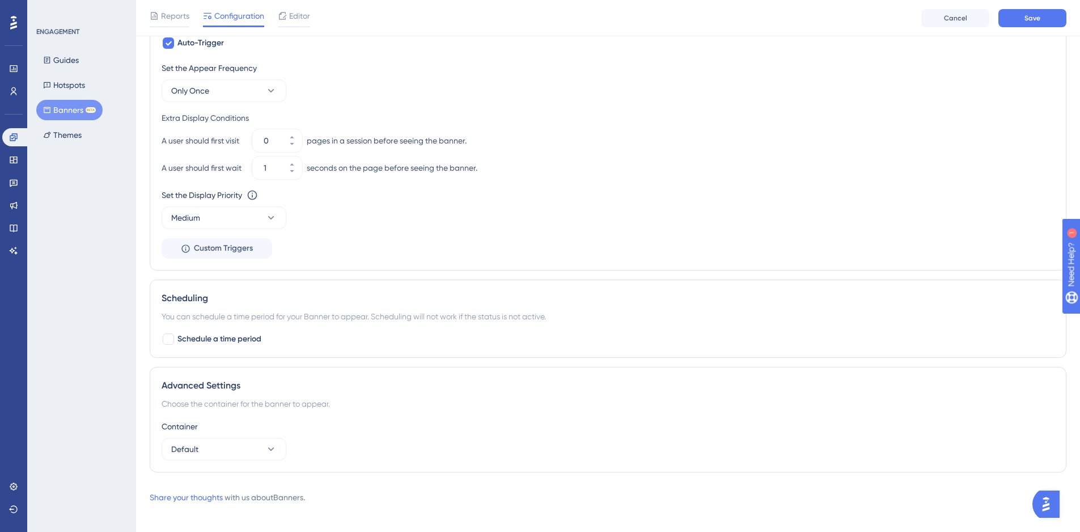
scroll to position [509, 0]
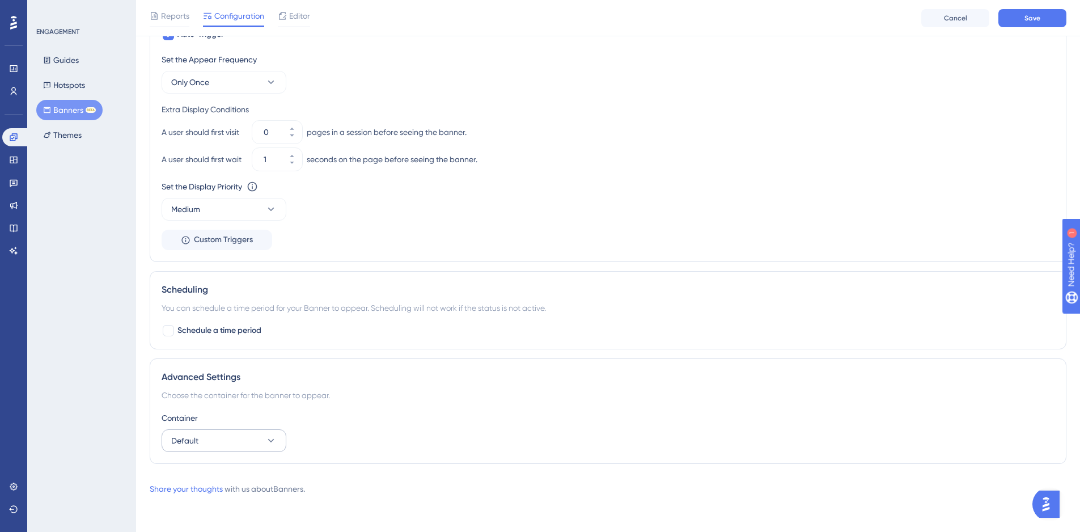
type input "[URL][DOMAIN_NAME]"
click at [228, 443] on button "Default" at bounding box center [224, 440] width 125 height 23
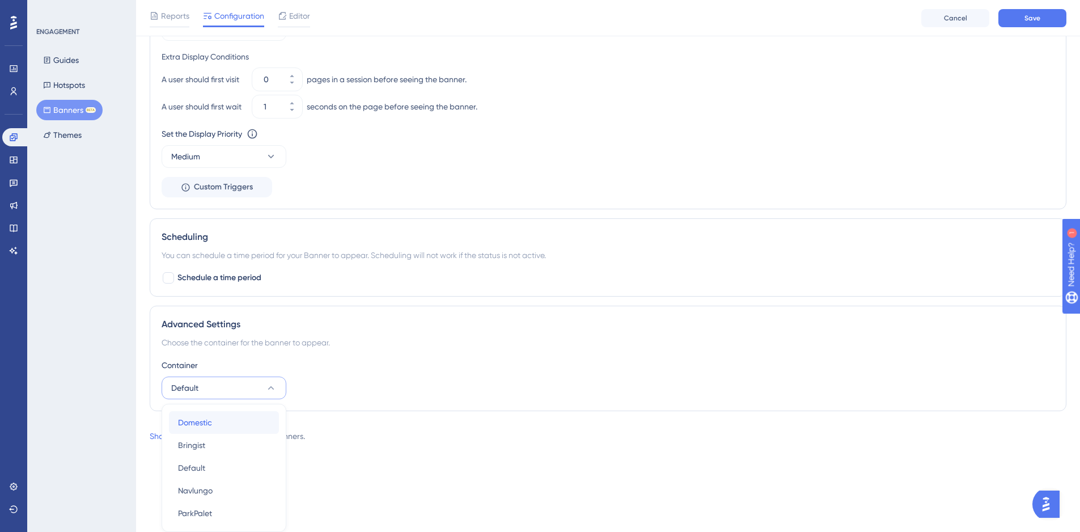
click at [201, 424] on span "Domestic" at bounding box center [195, 423] width 34 height 14
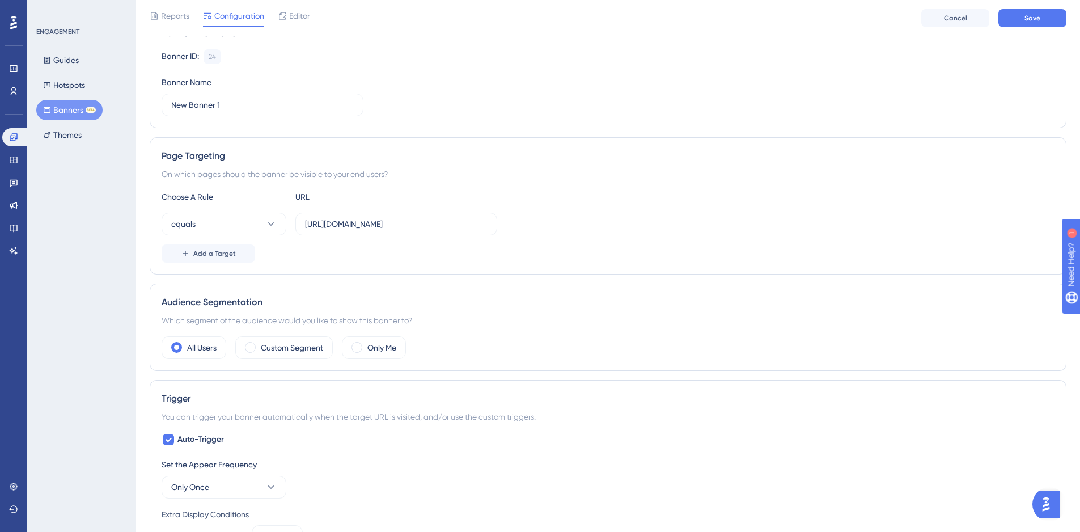
scroll to position [0, 0]
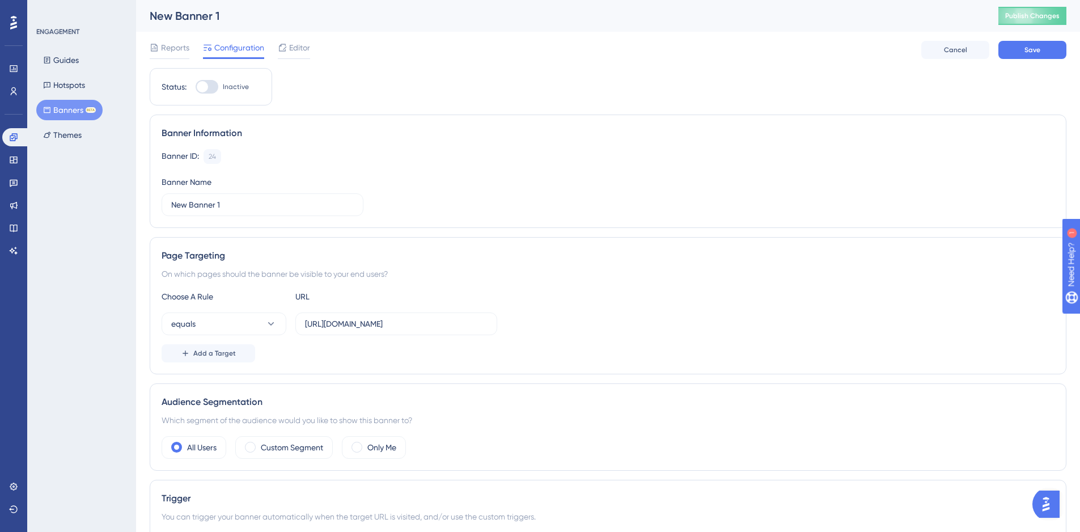
click at [201, 88] on div at bounding box center [202, 86] width 11 height 11
click at [196, 87] on input "Inactive" at bounding box center [195, 87] width 1 height 1
checkbox input "true"
click at [243, 201] on input "New Banner 1" at bounding box center [262, 204] width 183 height 12
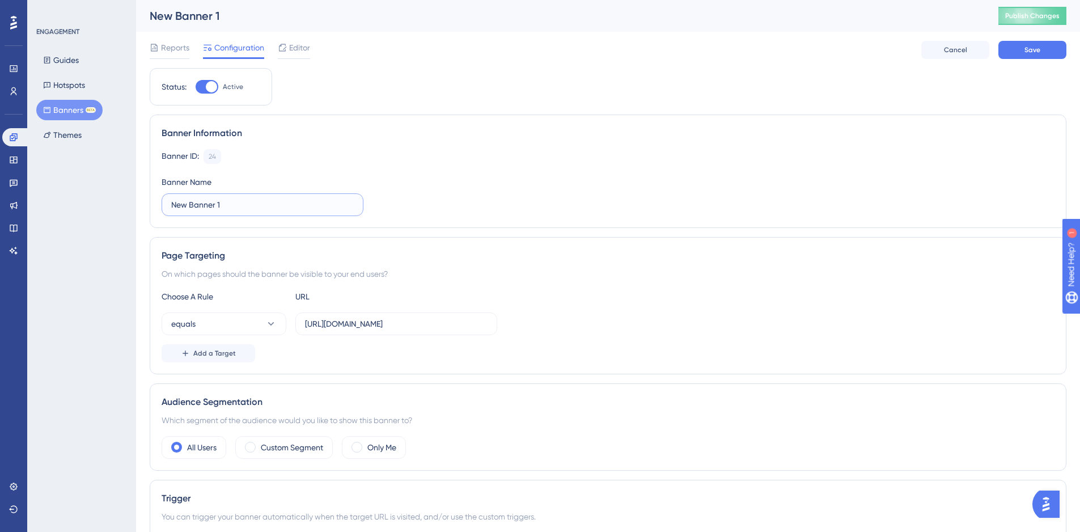
click at [243, 201] on input "New Banner 1" at bounding box center [262, 204] width 183 height 12
type input "JAVA TEST"
drag, startPoint x: 1032, startPoint y: 61, endPoint x: 1031, endPoint y: 55, distance: 6.3
click at [1031, 55] on div "Reports Configuration Editor Cancel Save" at bounding box center [608, 50] width 917 height 36
click at [1031, 55] on button "Save" at bounding box center [1032, 50] width 68 height 18
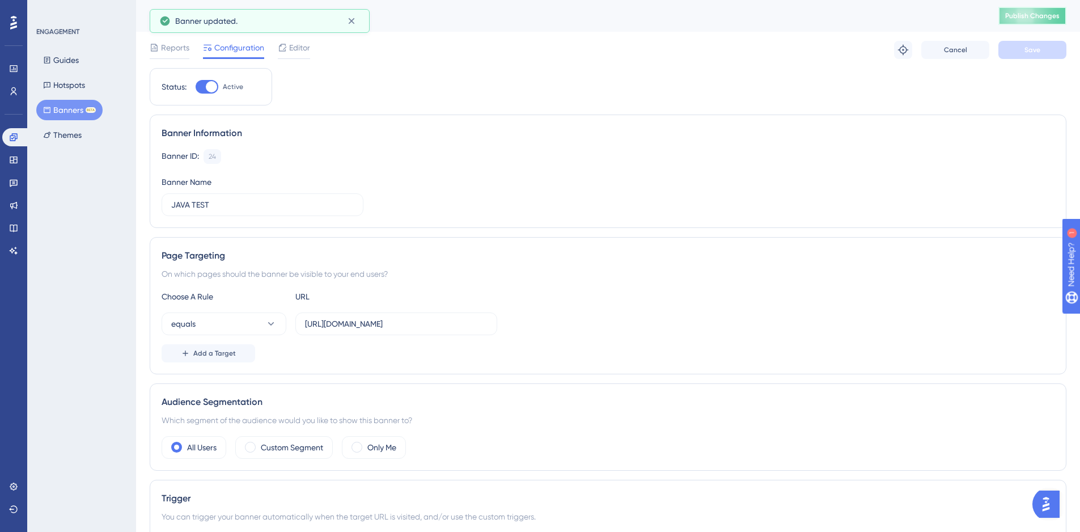
click at [1032, 17] on span "Publish Changes" at bounding box center [1032, 15] width 54 height 9
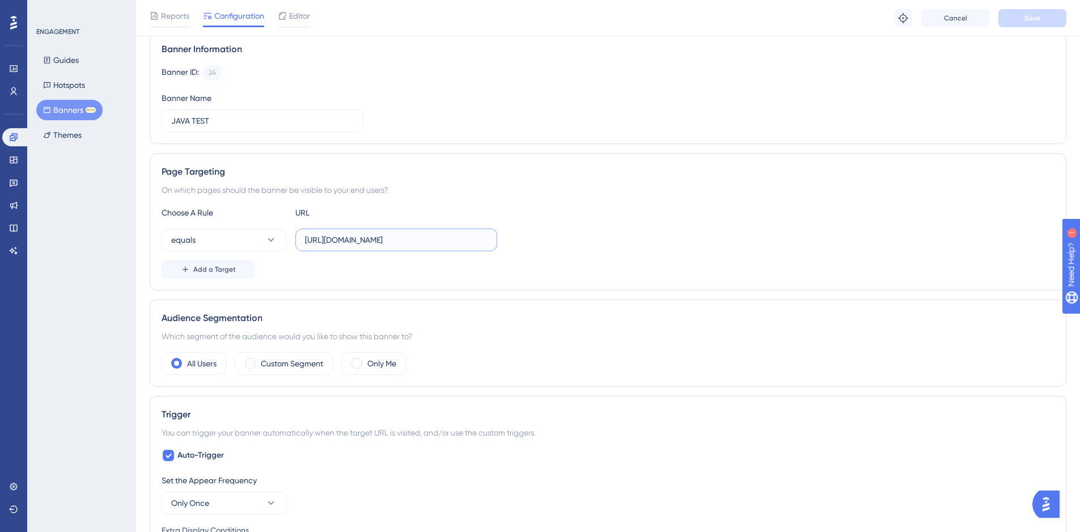
scroll to position [0, 54]
drag, startPoint x: 422, startPoint y: 239, endPoint x: 634, endPoint y: 235, distance: 211.5
click at [634, 235] on div "equals [URL][DOMAIN_NAME]" at bounding box center [608, 239] width 893 height 23
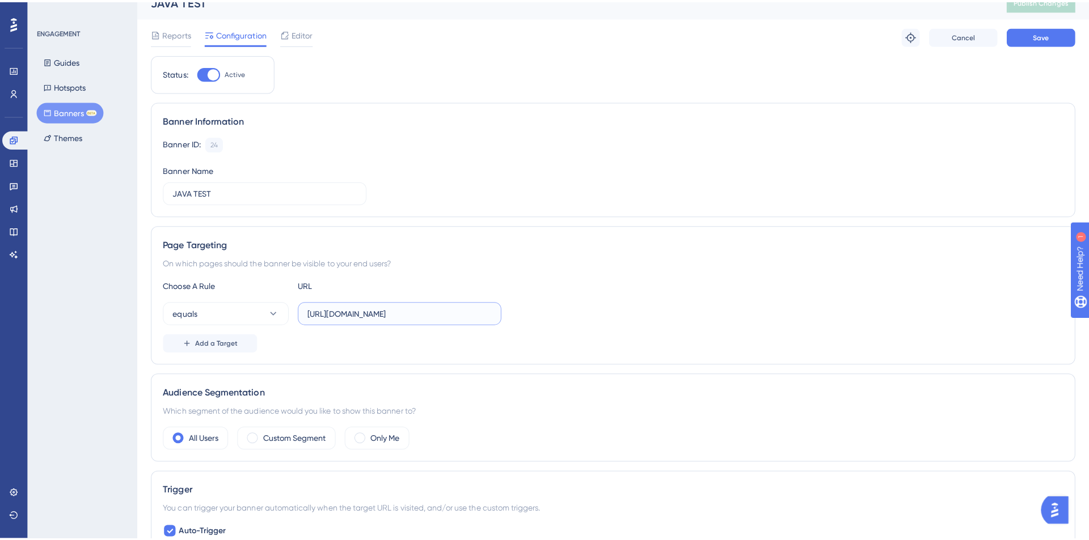
scroll to position [0, 0]
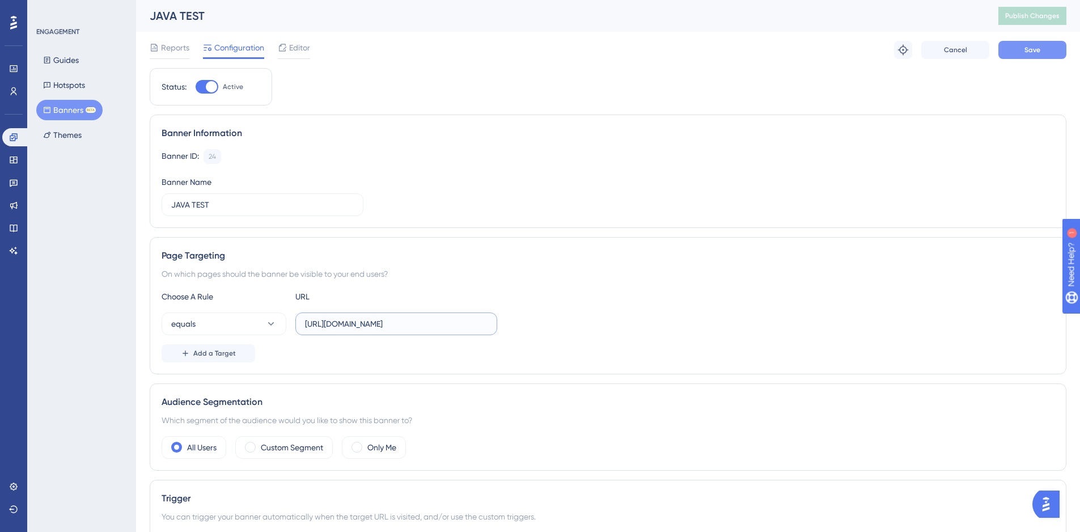
type input "[URL][DOMAIN_NAME]"
click at [1025, 44] on button "Save" at bounding box center [1032, 50] width 68 height 18
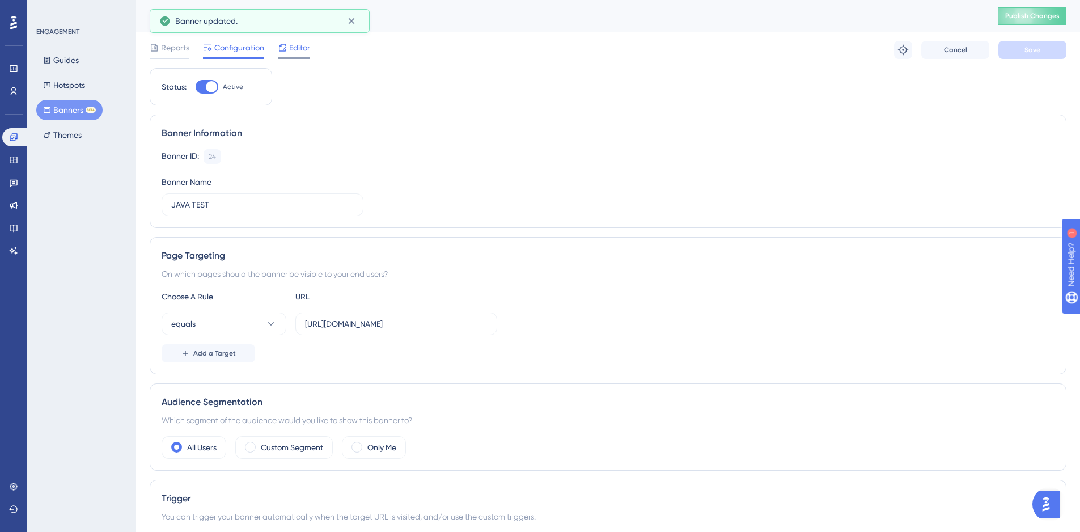
click at [298, 50] on span "Editor" at bounding box center [299, 48] width 21 height 14
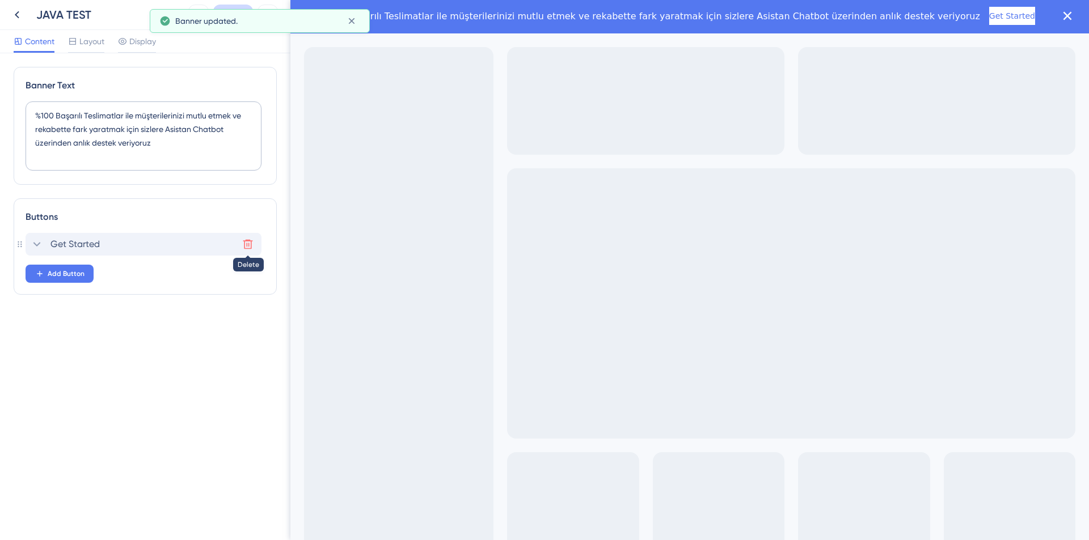
click at [248, 243] on icon at bounding box center [247, 244] width 11 height 11
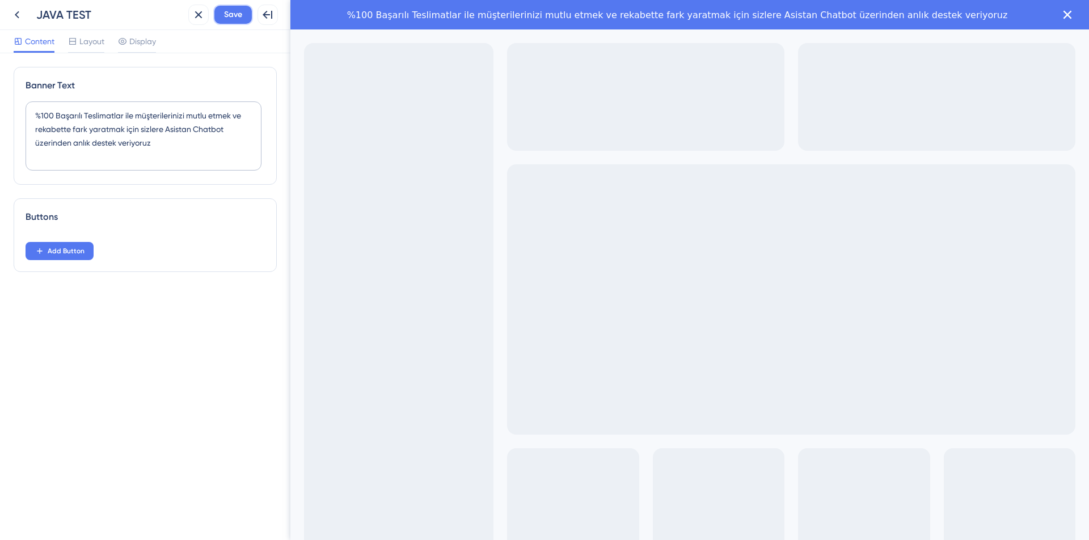
click at [245, 11] on button "Save" at bounding box center [233, 15] width 40 height 20
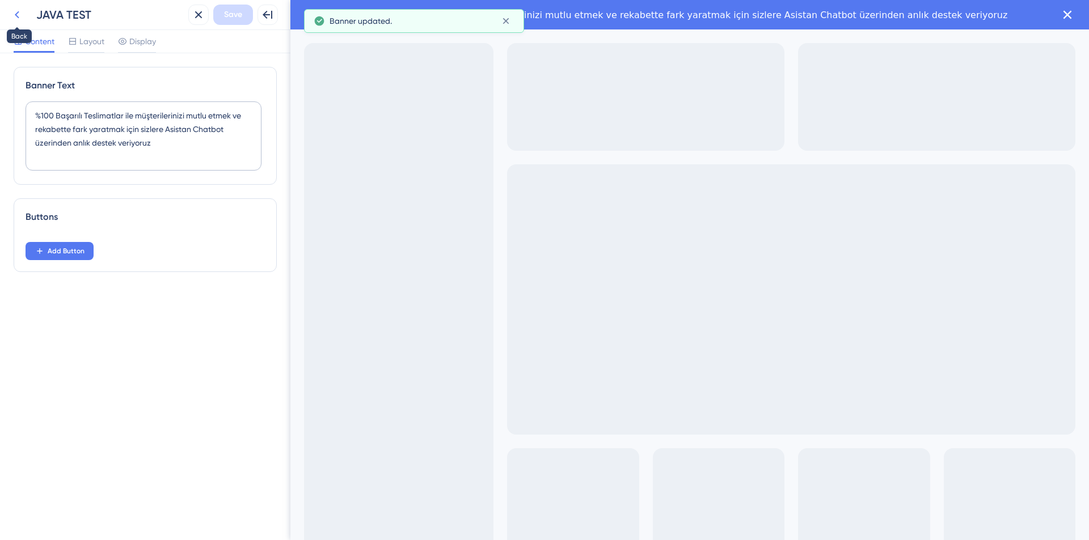
click at [15, 14] on icon at bounding box center [17, 15] width 14 height 14
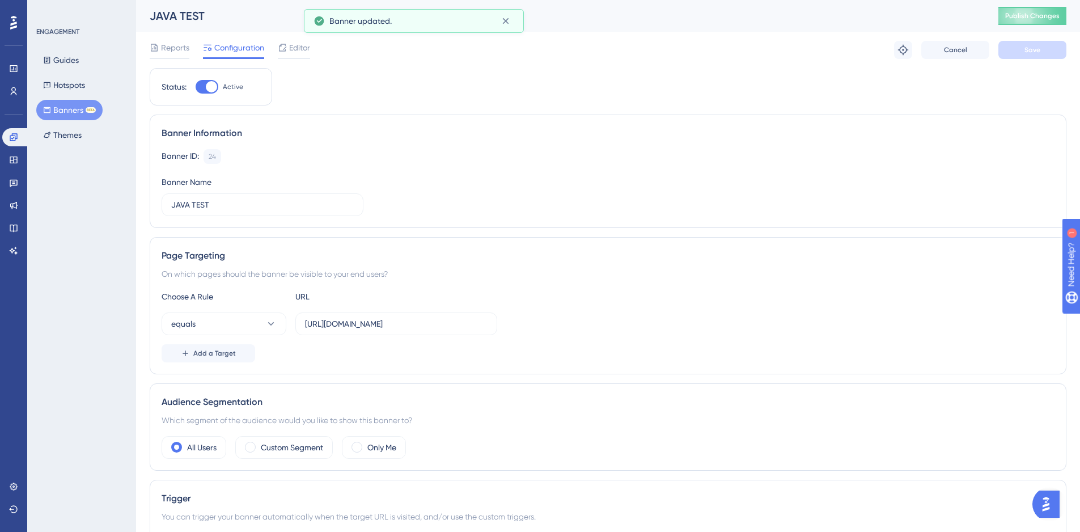
click at [1031, 6] on div "JAVA TEST Publish Changes" at bounding box center [608, 16] width 944 height 32
click at [1031, 14] on span "Publish Changes" at bounding box center [1032, 15] width 54 height 9
